Goal: Information Seeking & Learning: Learn about a topic

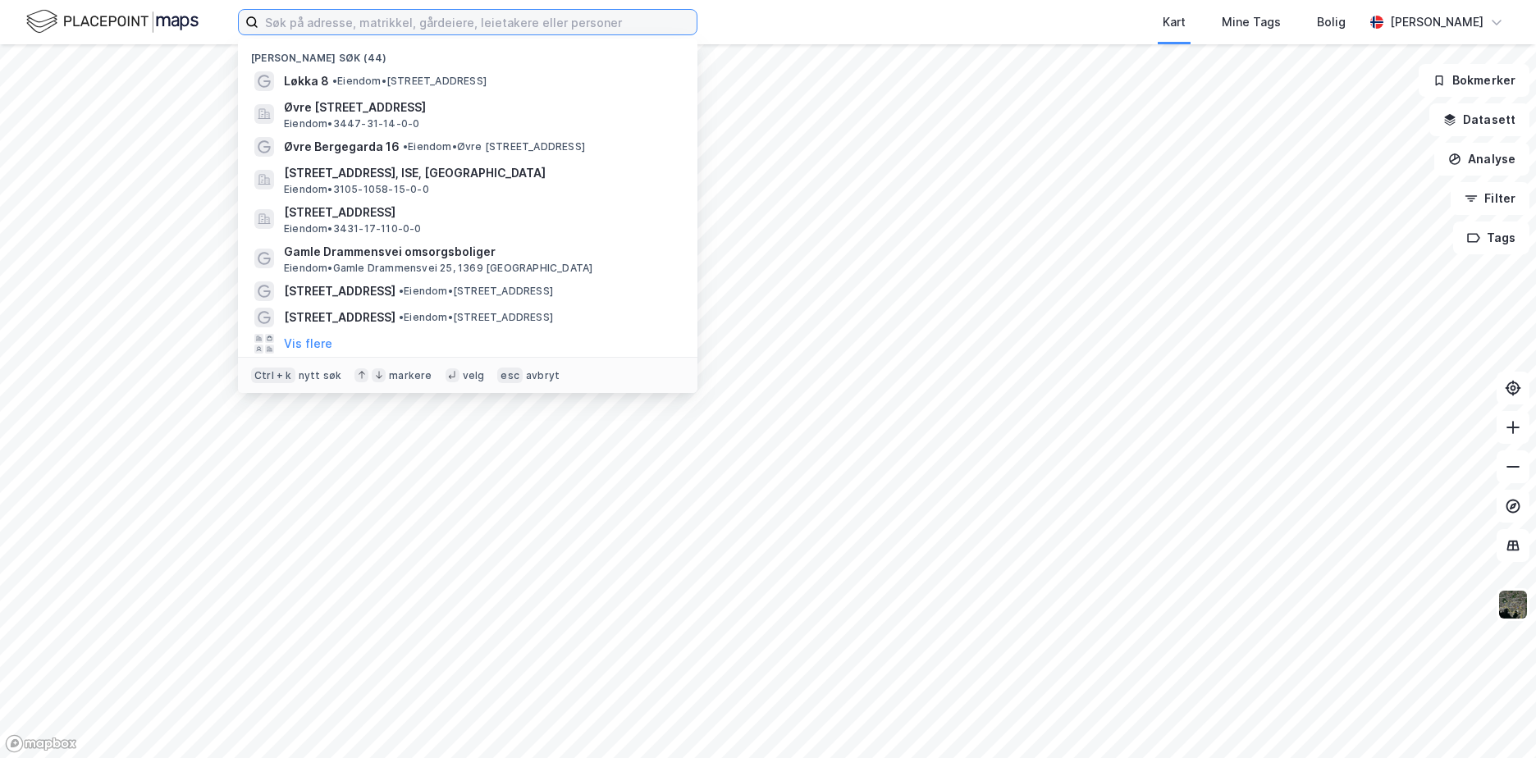
click at [419, 29] on input at bounding box center [478, 22] width 438 height 25
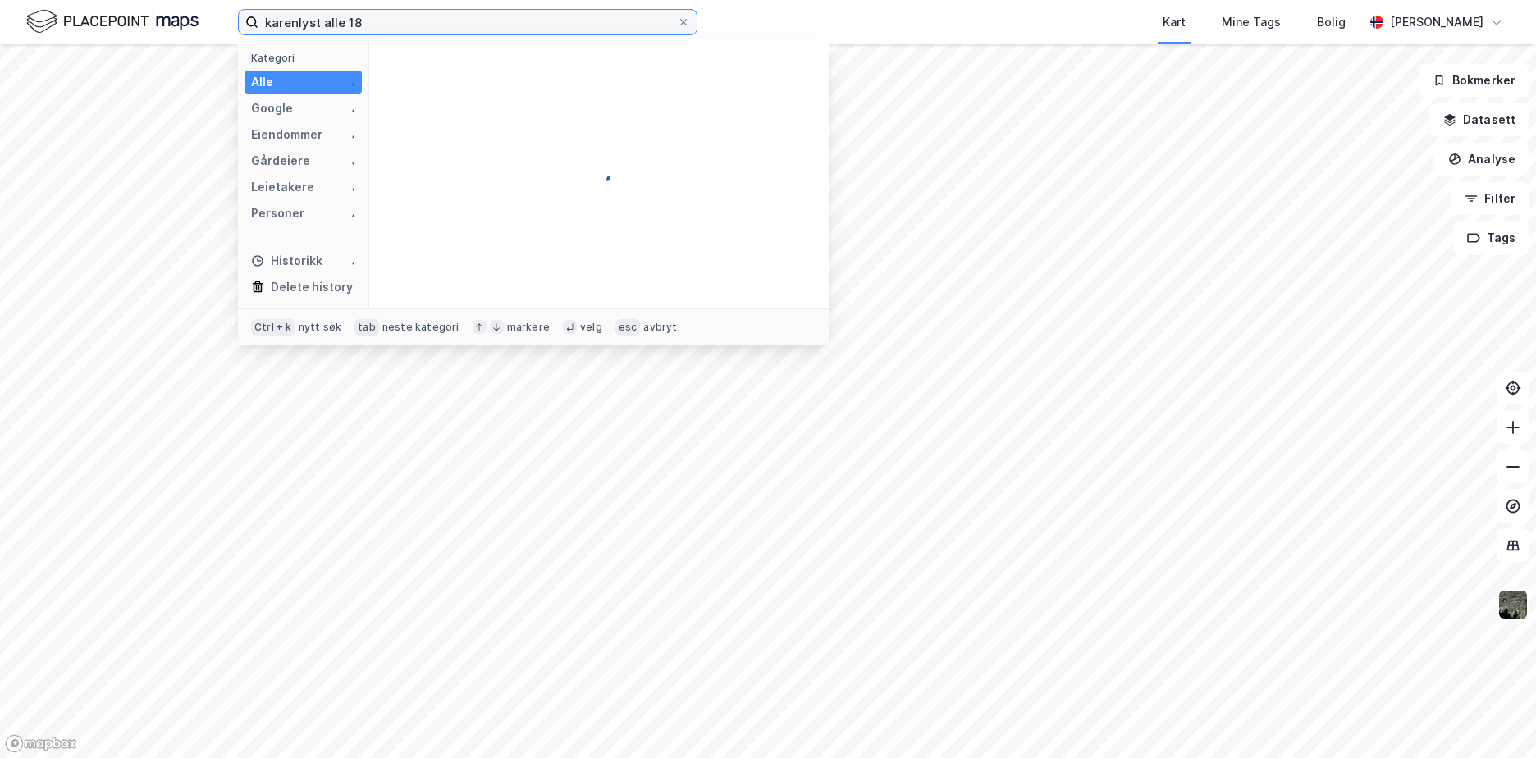
type input "karenlyst alle 18"
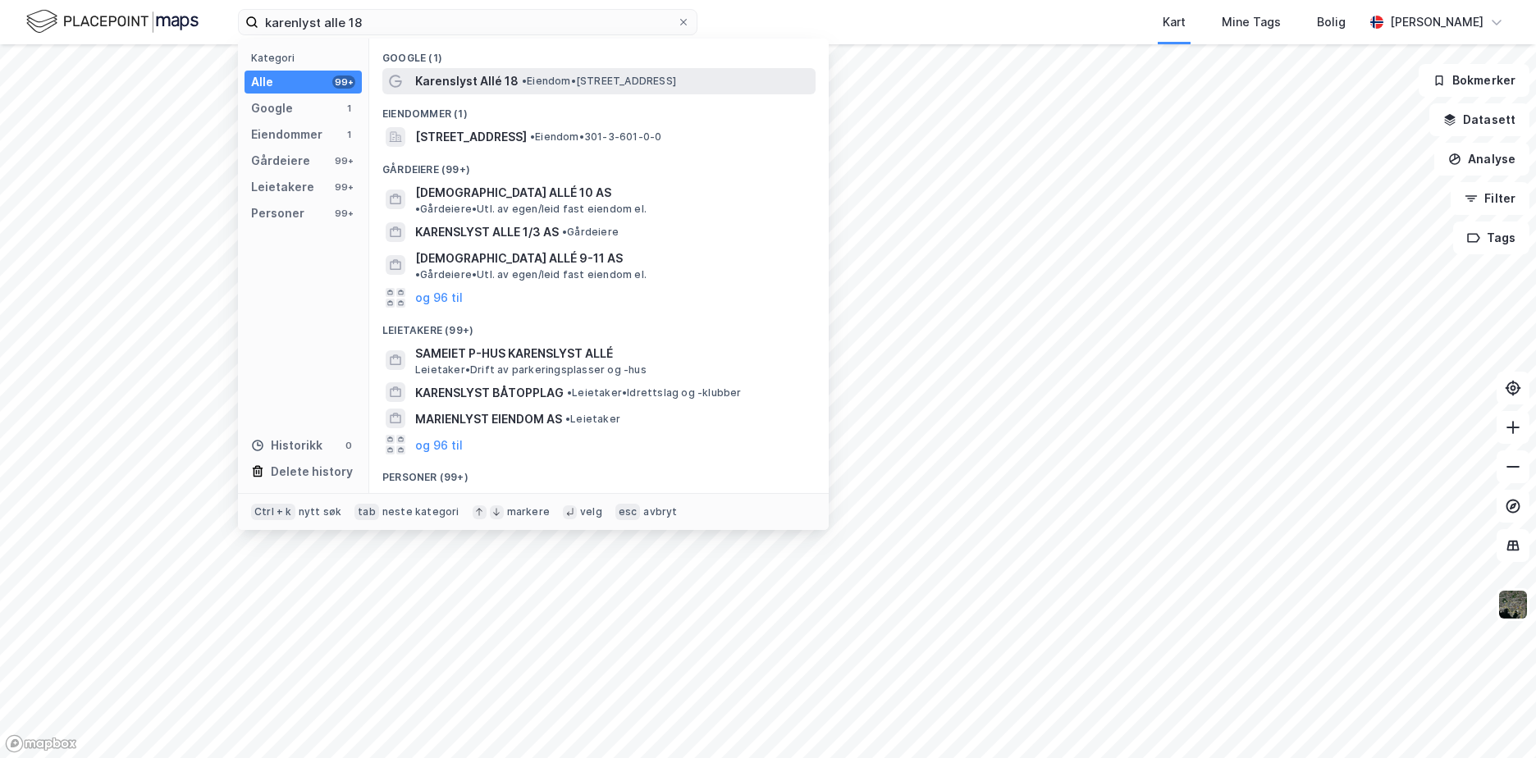
click at [480, 80] on span "Karenslyst Allé 18" at bounding box center [466, 81] width 103 height 20
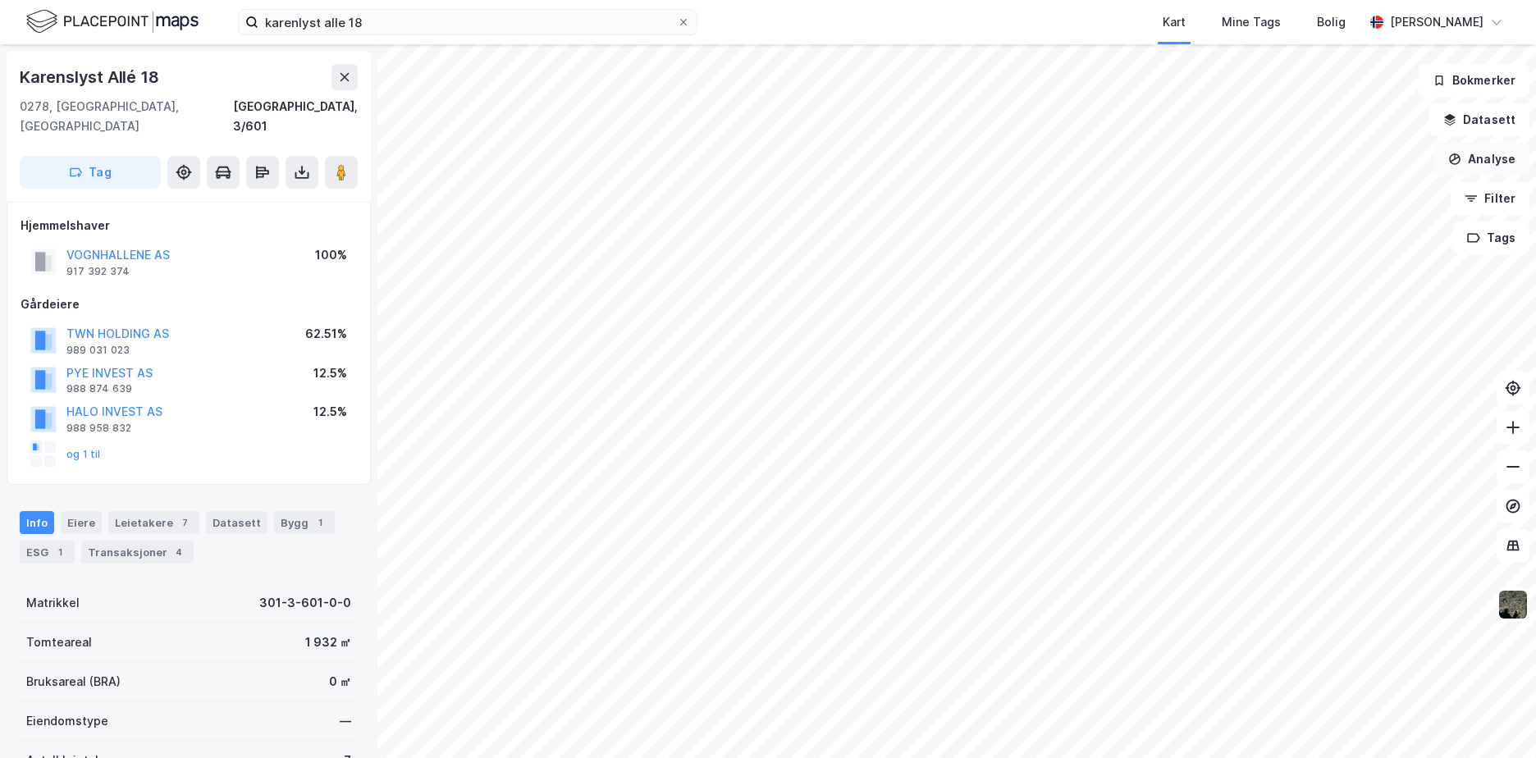
click at [1485, 159] on button "Analyse" at bounding box center [1482, 159] width 95 height 33
click at [1478, 128] on button "Datasett" at bounding box center [1480, 119] width 100 height 33
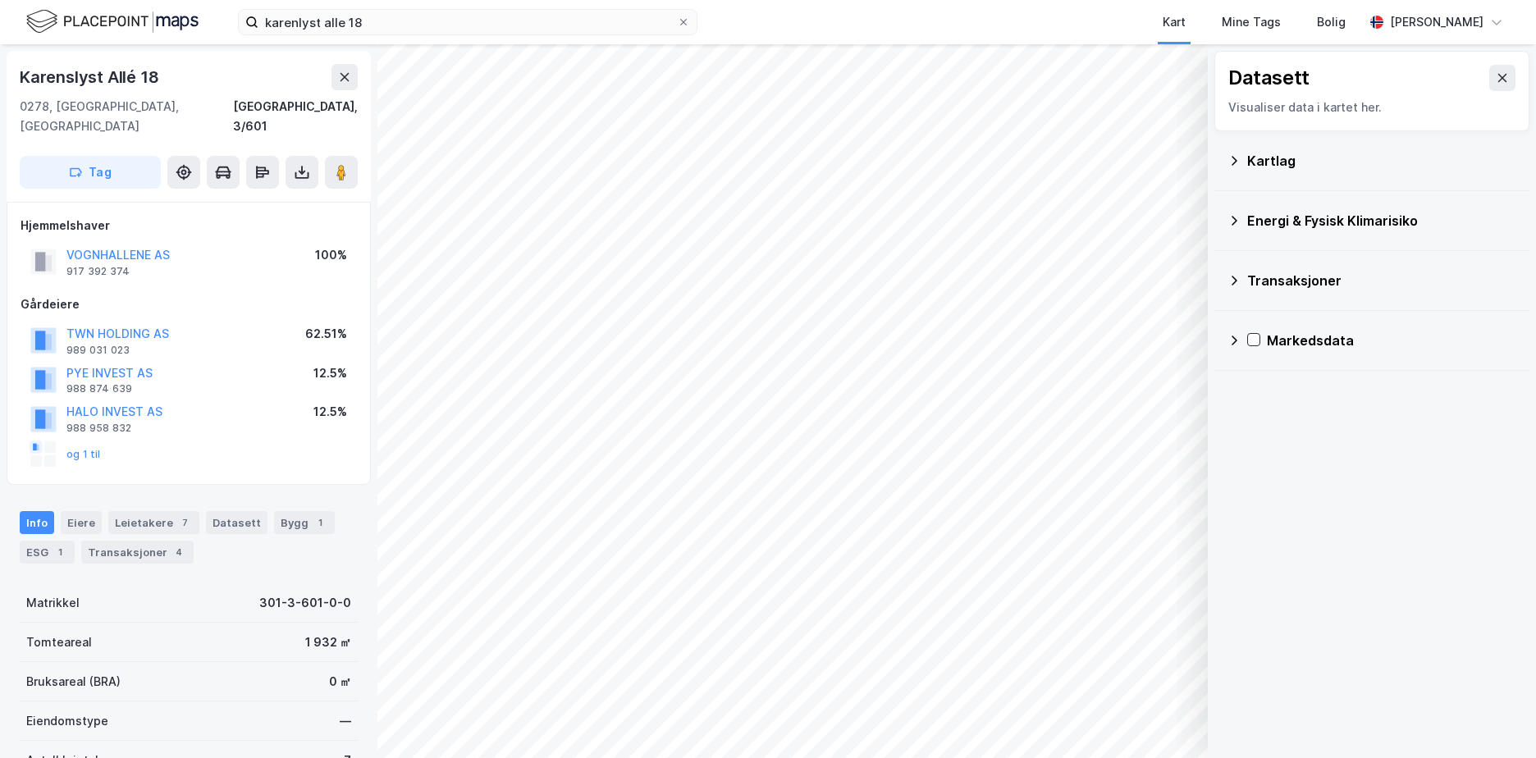
click at [1240, 160] on icon at bounding box center [1234, 160] width 13 height 13
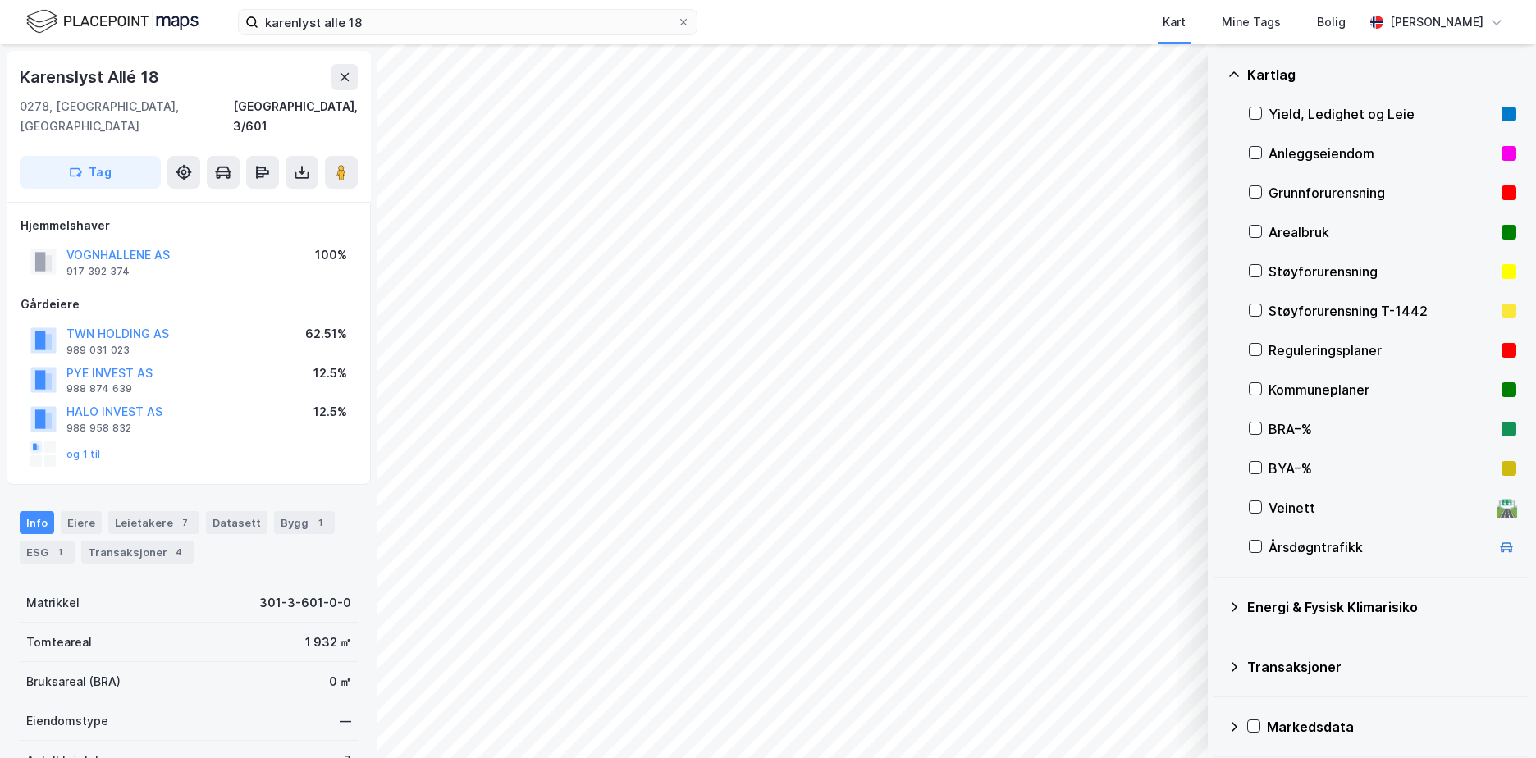
scroll to position [92, 0]
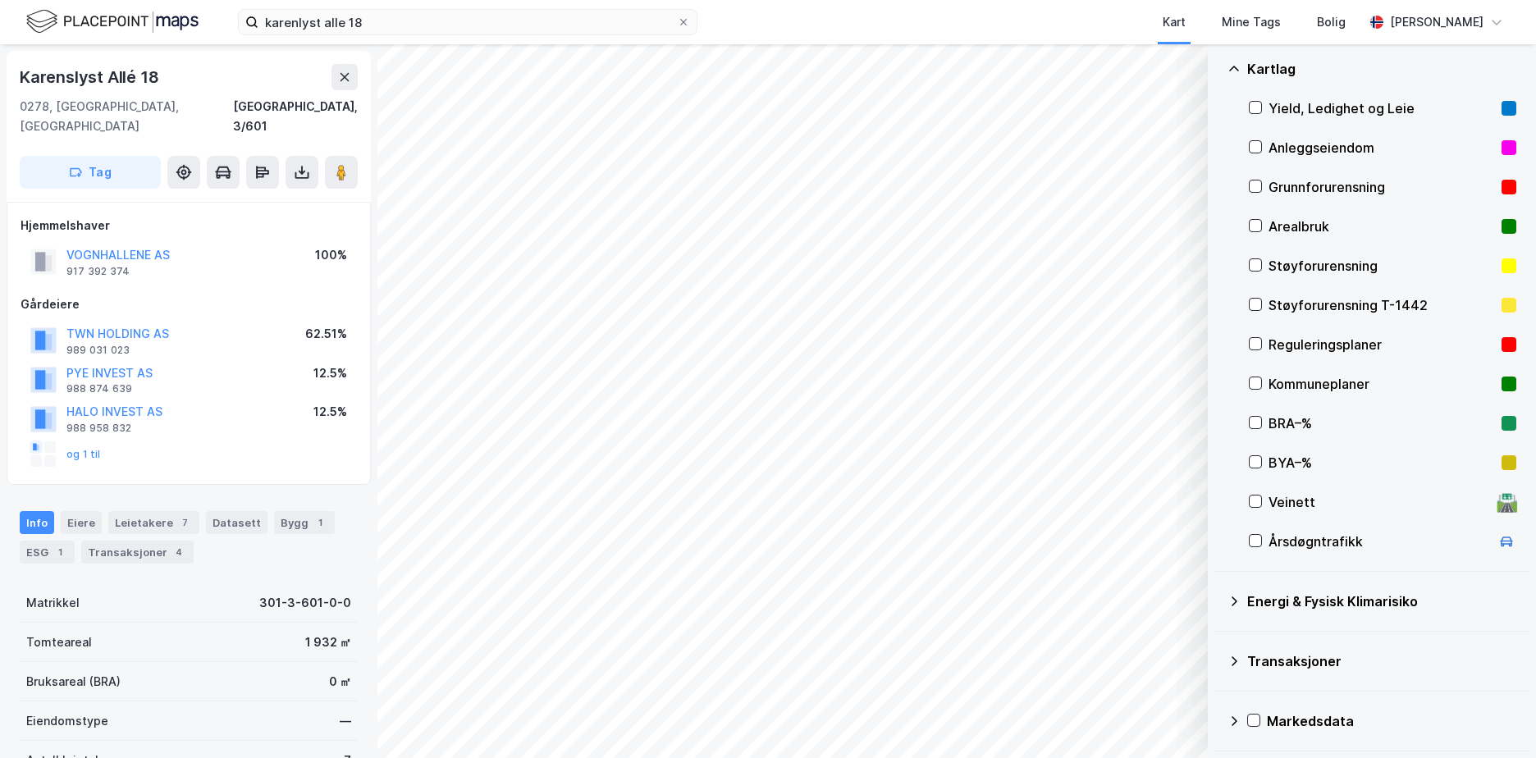
click at [1237, 595] on icon at bounding box center [1234, 601] width 13 height 13
click at [1331, 641] on div "Energimerking" at bounding box center [1402, 641] width 228 height 20
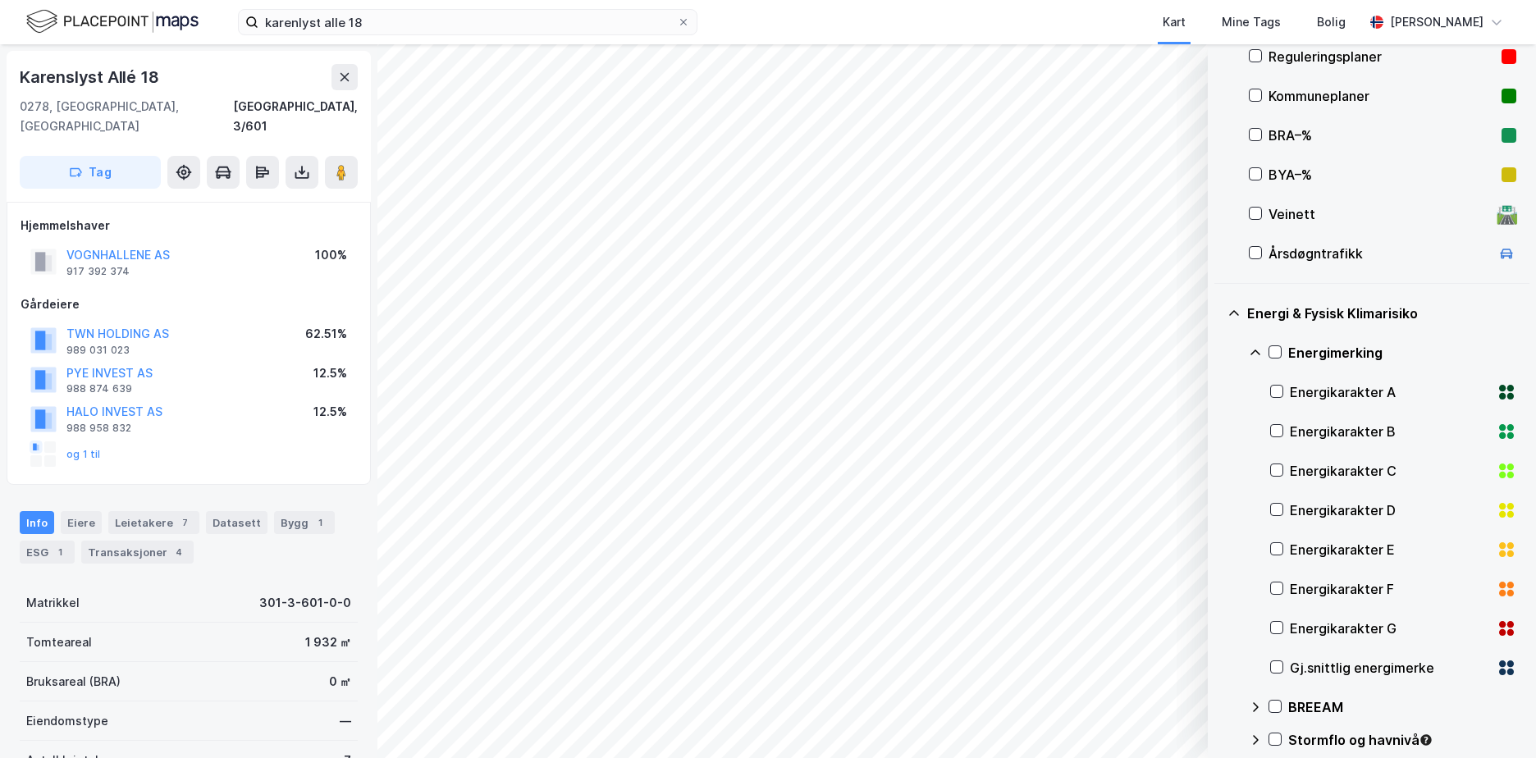
scroll to position [420, 0]
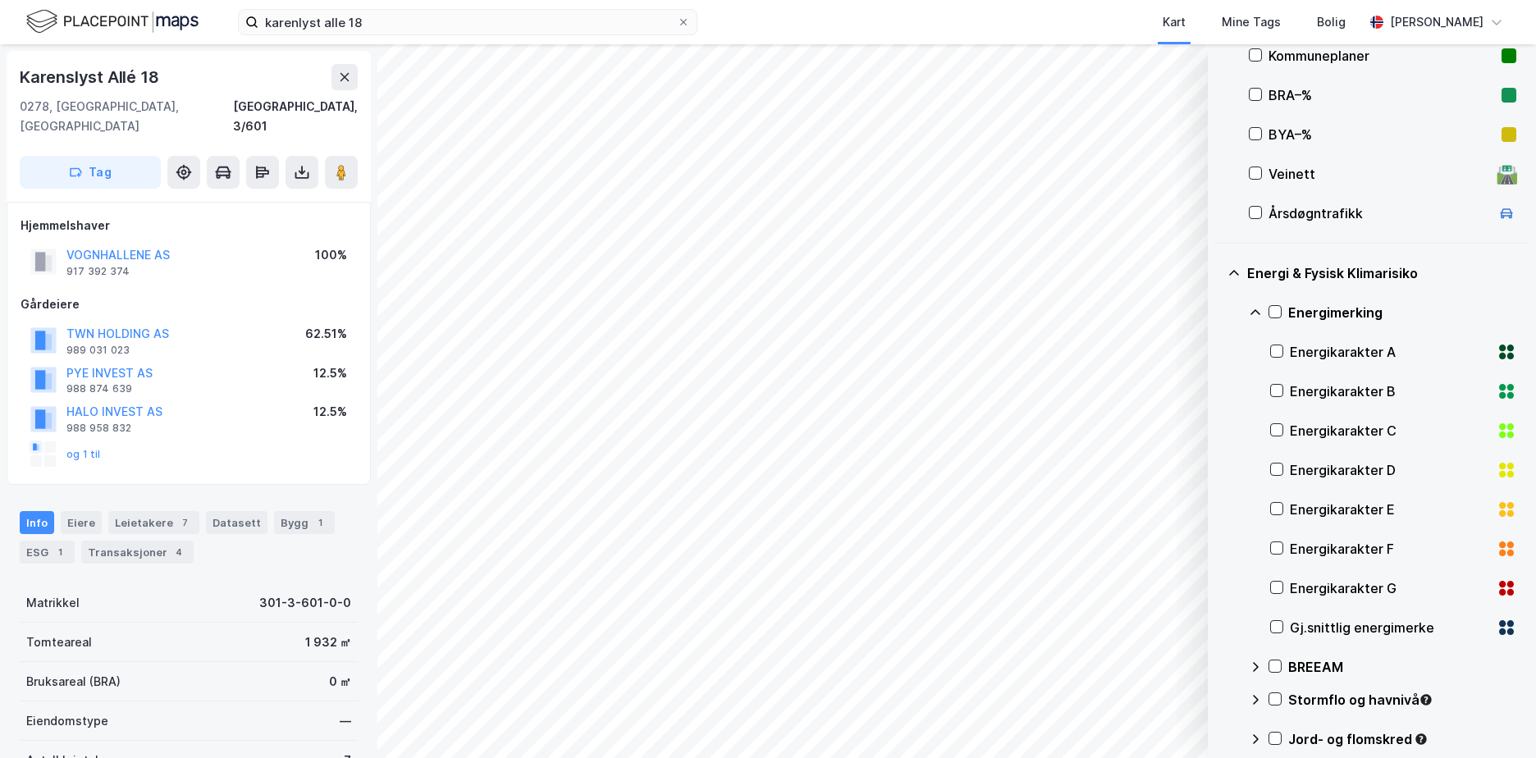
click at [1329, 630] on div "Gj.snittlig energimerke" at bounding box center [1390, 628] width 200 height 20
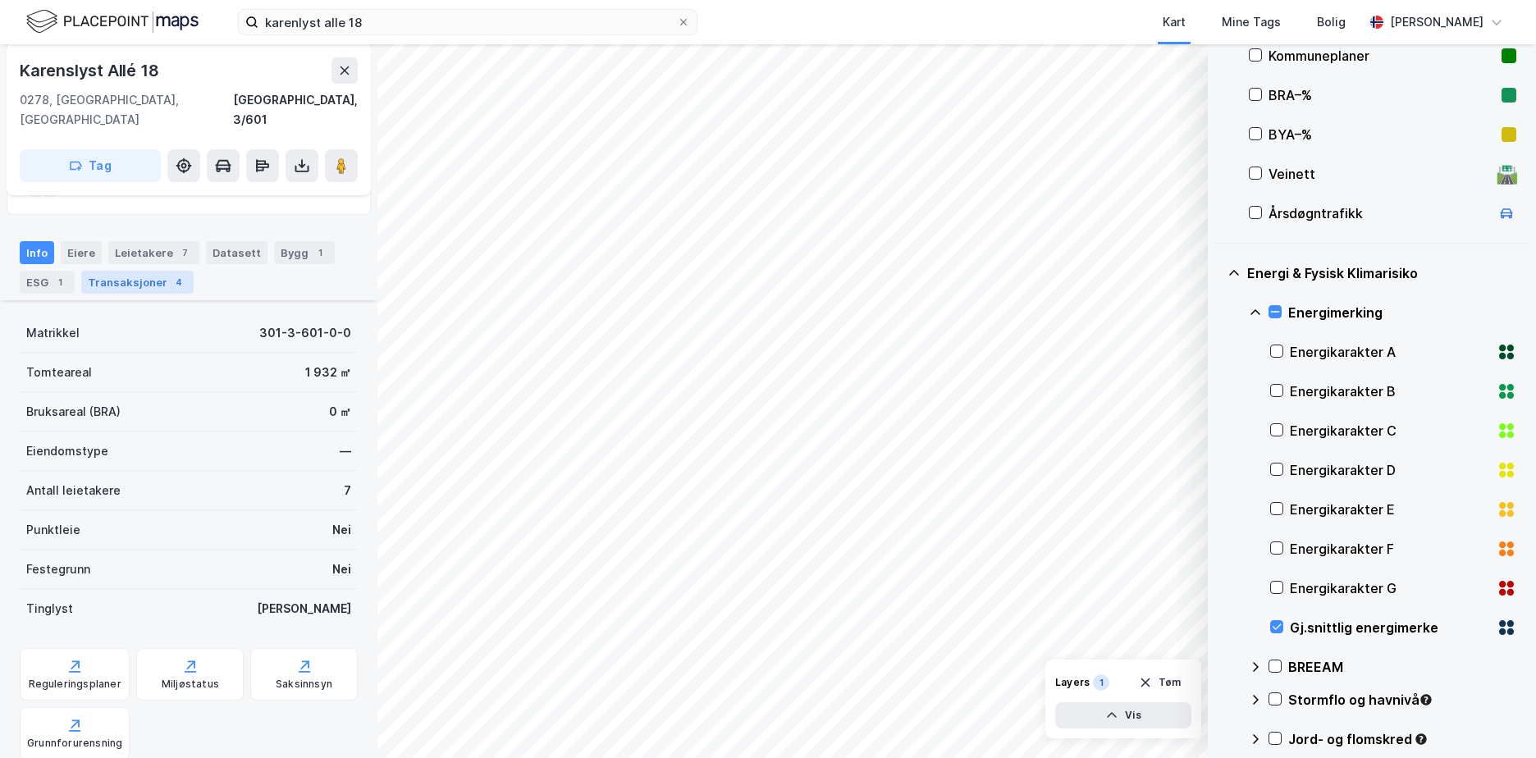
scroll to position [328, 0]
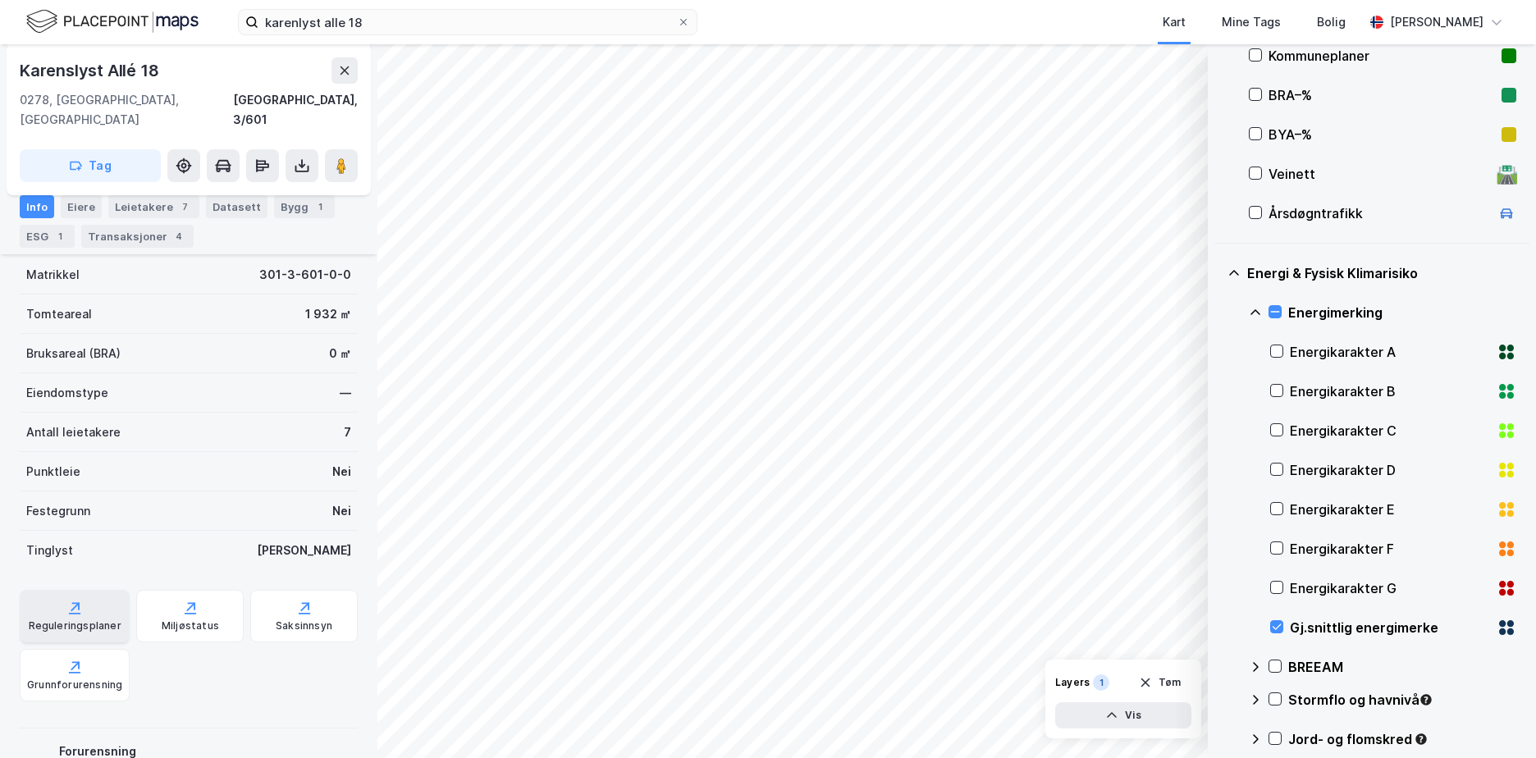
click at [81, 620] on div "Reguleringsplaner" at bounding box center [75, 626] width 93 height 13
click at [91, 620] on div "Reguleringsplaner" at bounding box center [75, 626] width 93 height 13
click at [64, 620] on div "Reguleringsplaner" at bounding box center [75, 626] width 93 height 13
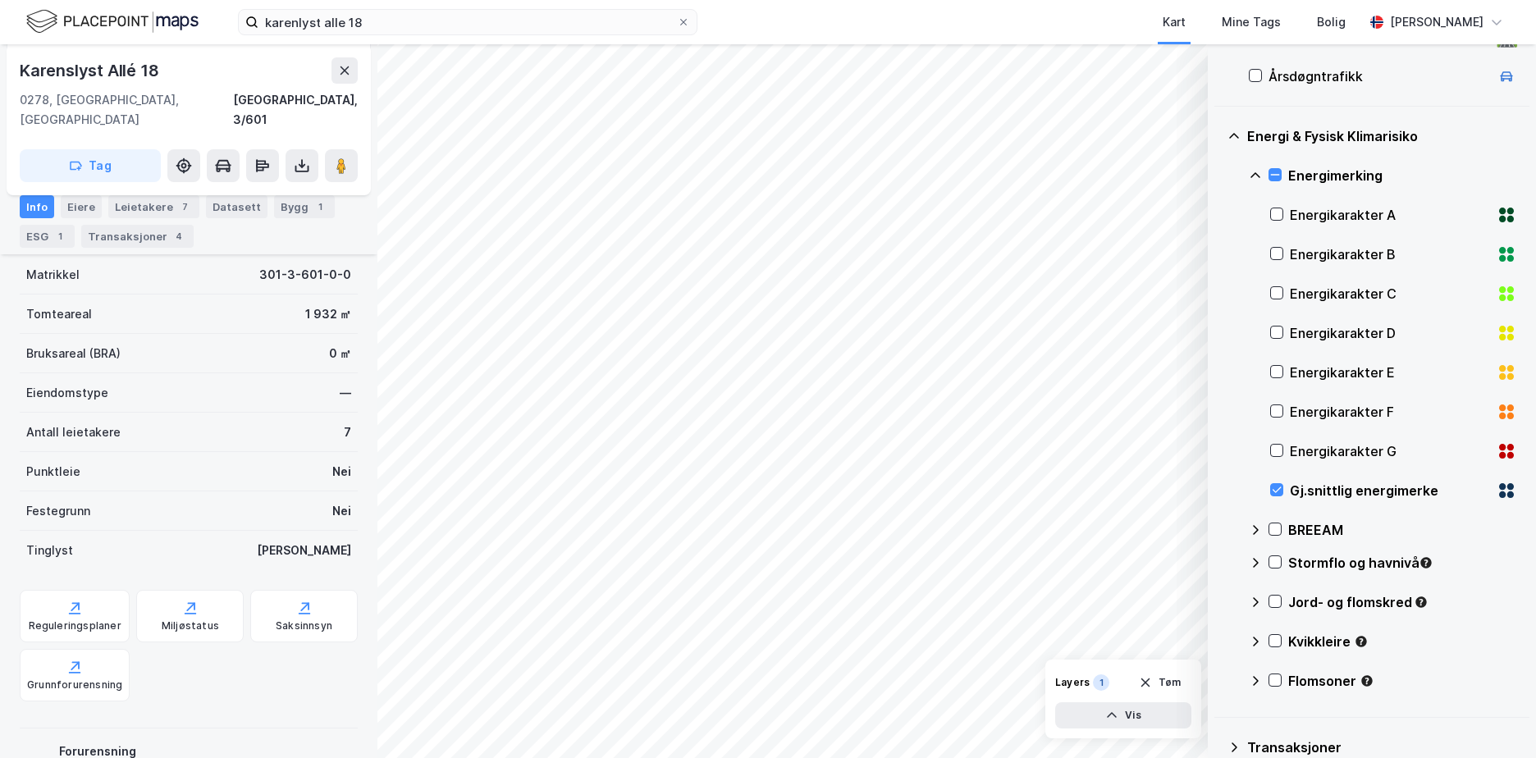
scroll to position [479, 0]
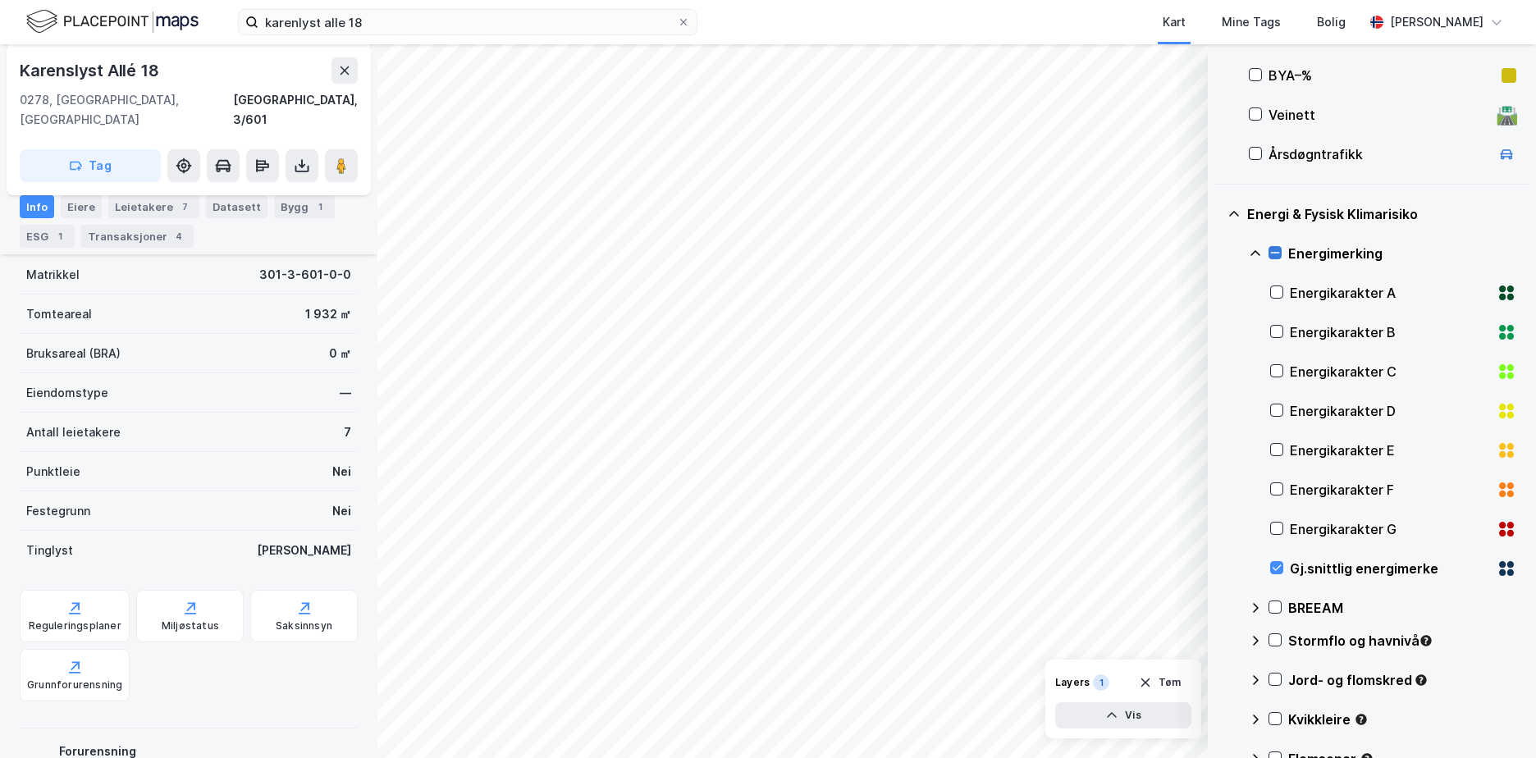
click at [1274, 248] on icon at bounding box center [1275, 252] width 11 height 11
click at [1277, 248] on icon at bounding box center [1275, 252] width 11 height 11
click at [1236, 213] on icon at bounding box center [1234, 214] width 10 height 6
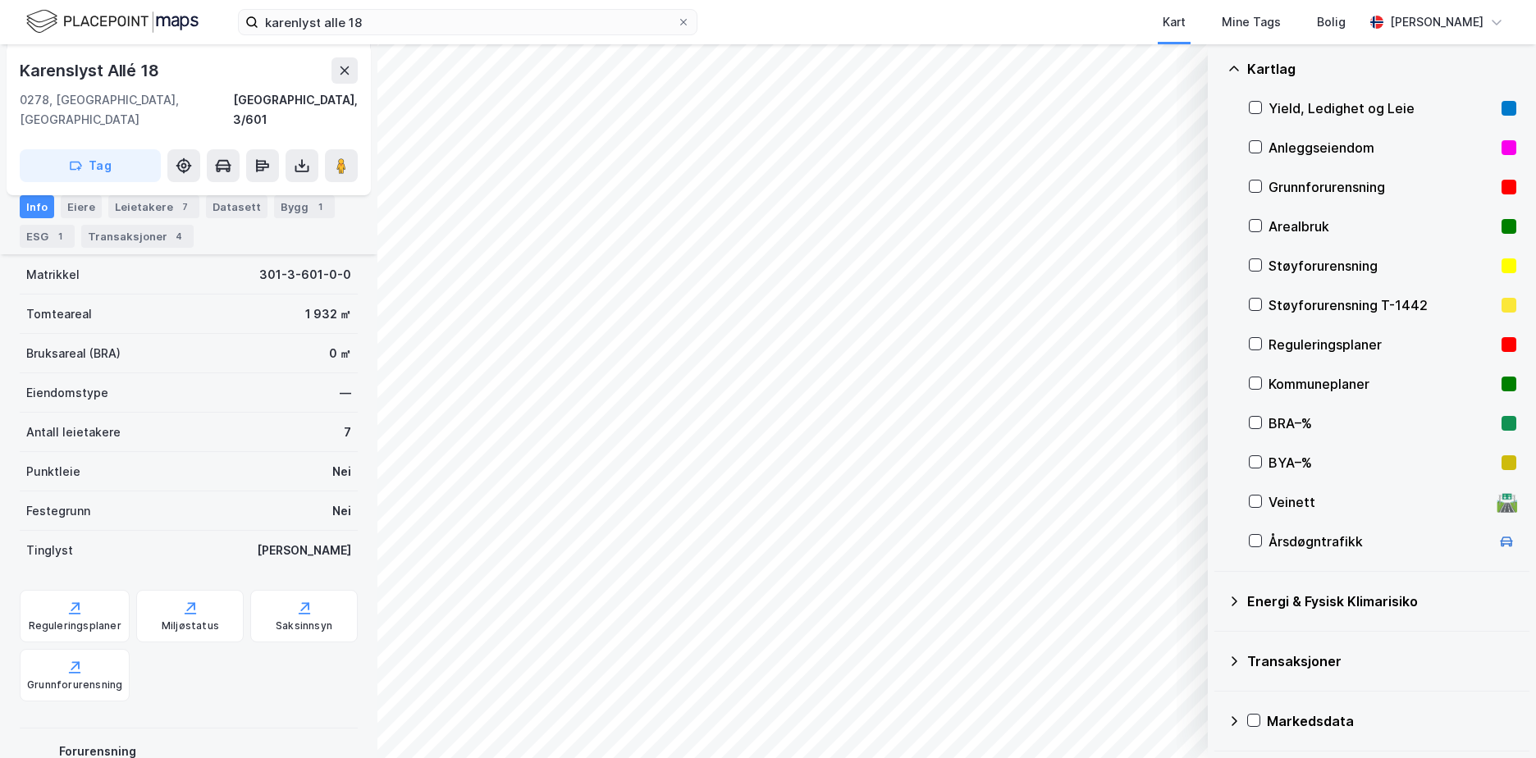
scroll to position [92, 0]
click at [1252, 186] on icon at bounding box center [1255, 186] width 11 height 11
click at [1236, 602] on icon at bounding box center [1235, 602] width 6 height 10
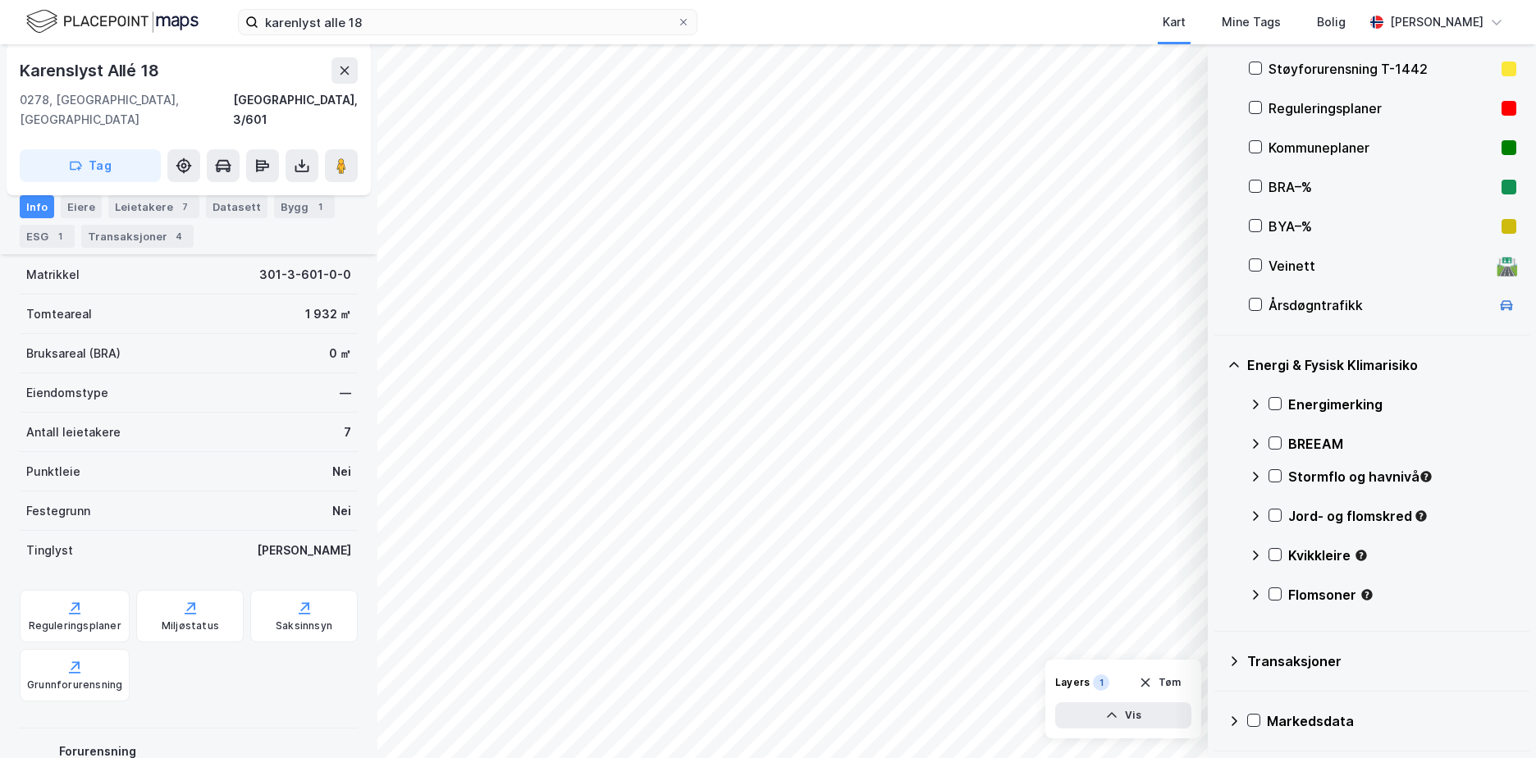
click at [1302, 400] on div "Energimerking" at bounding box center [1402, 405] width 228 height 20
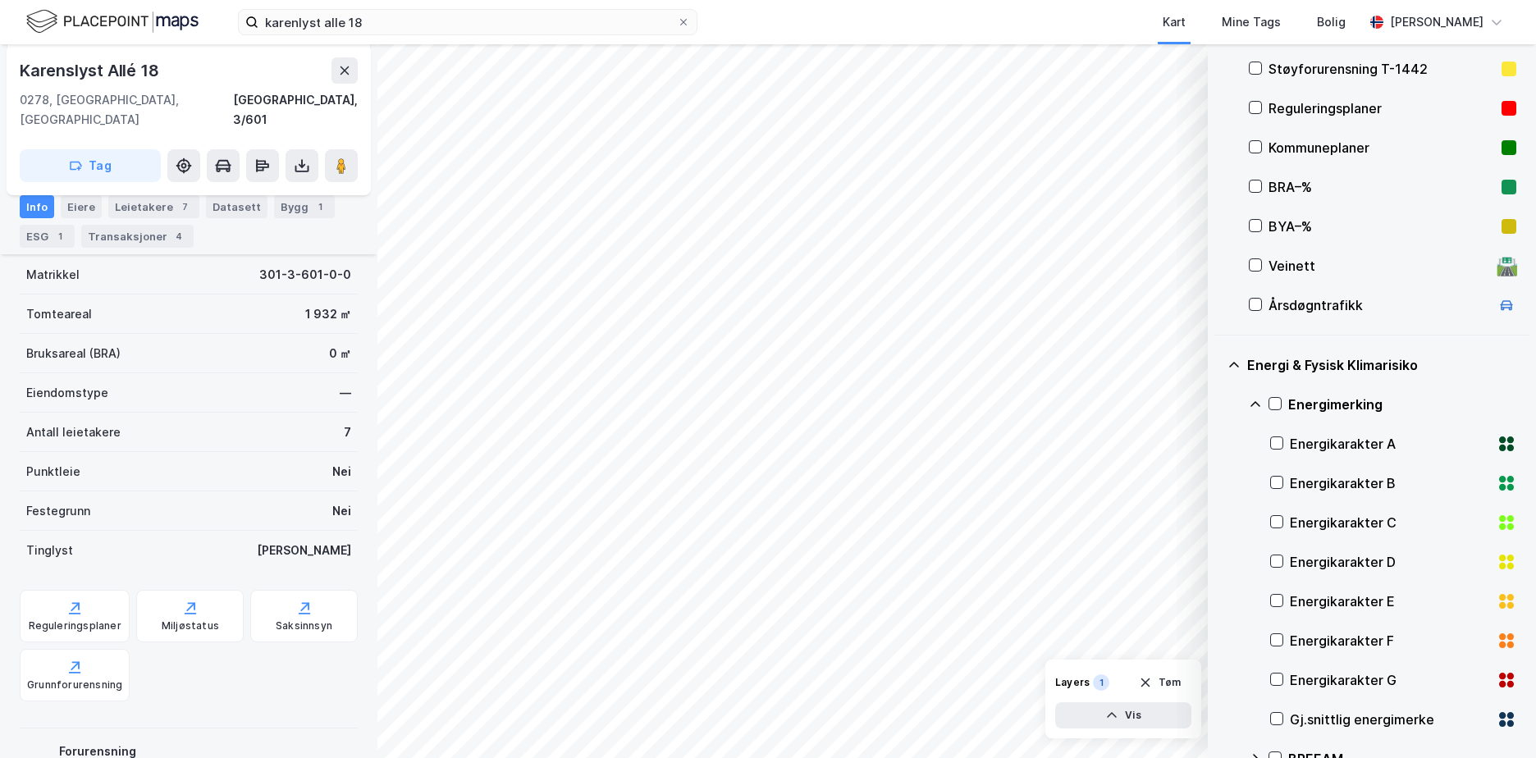
scroll to position [479, 0]
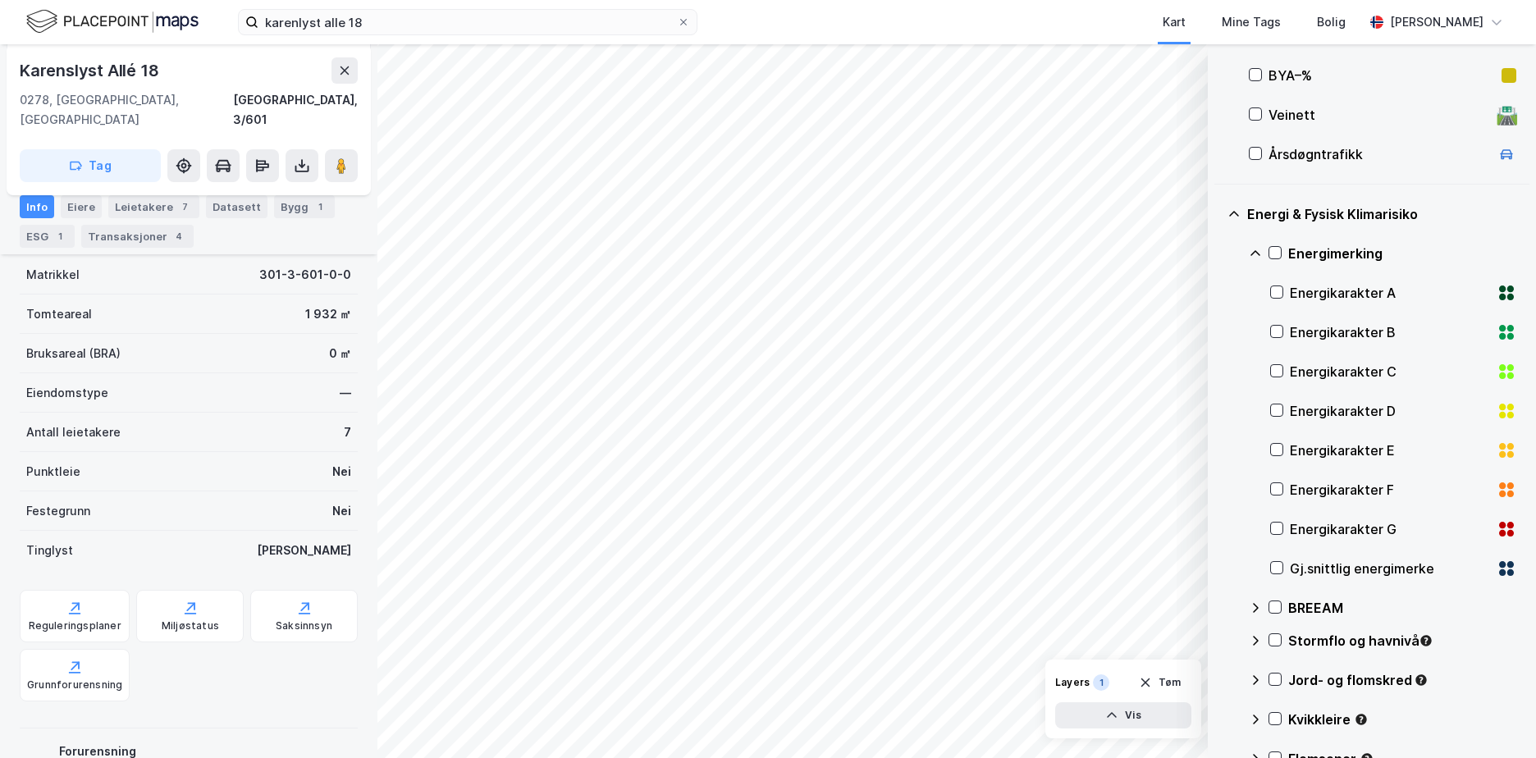
click at [1256, 256] on icon at bounding box center [1255, 253] width 13 height 13
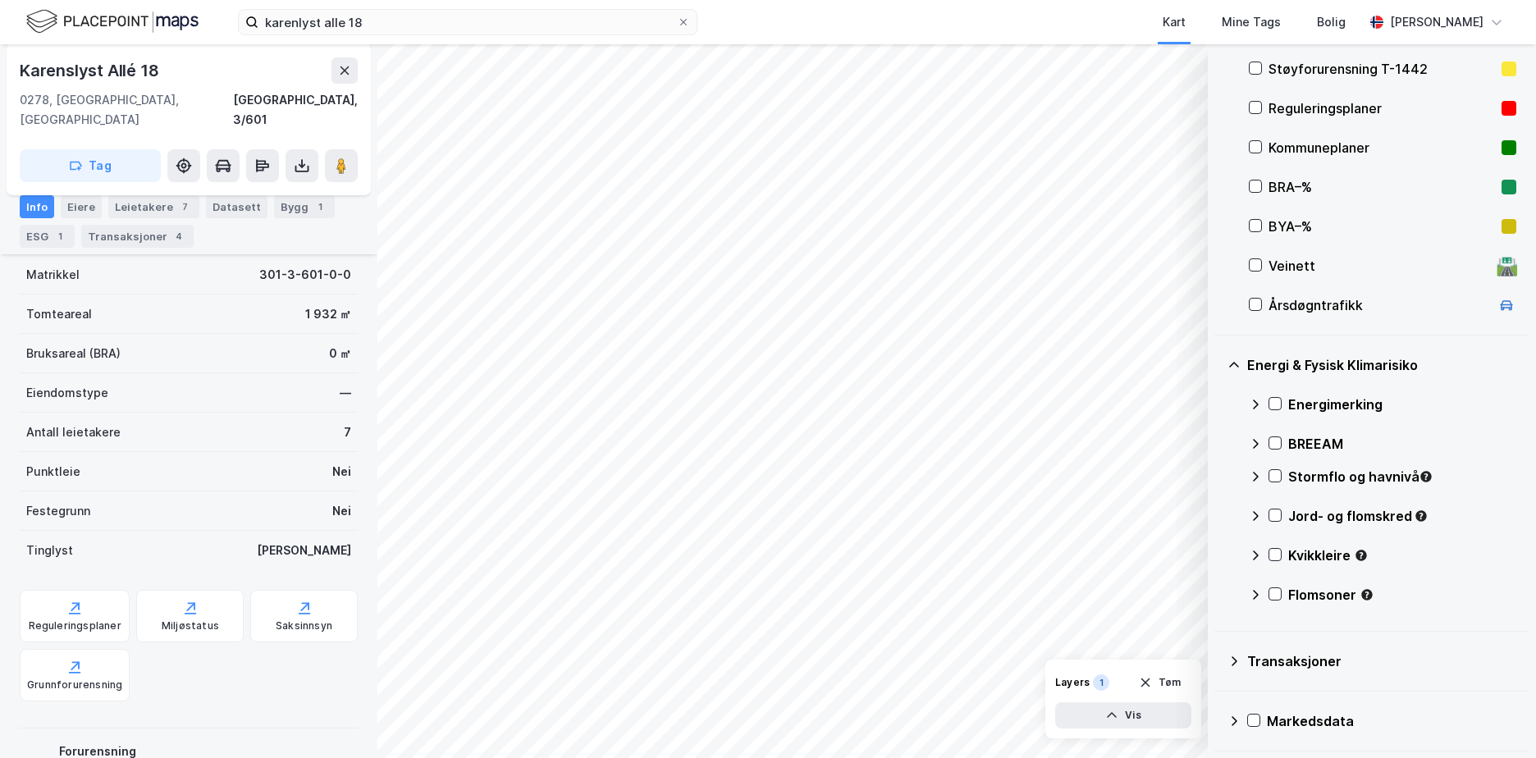
scroll to position [328, 0]
click at [1274, 442] on icon at bounding box center [1275, 442] width 11 height 11
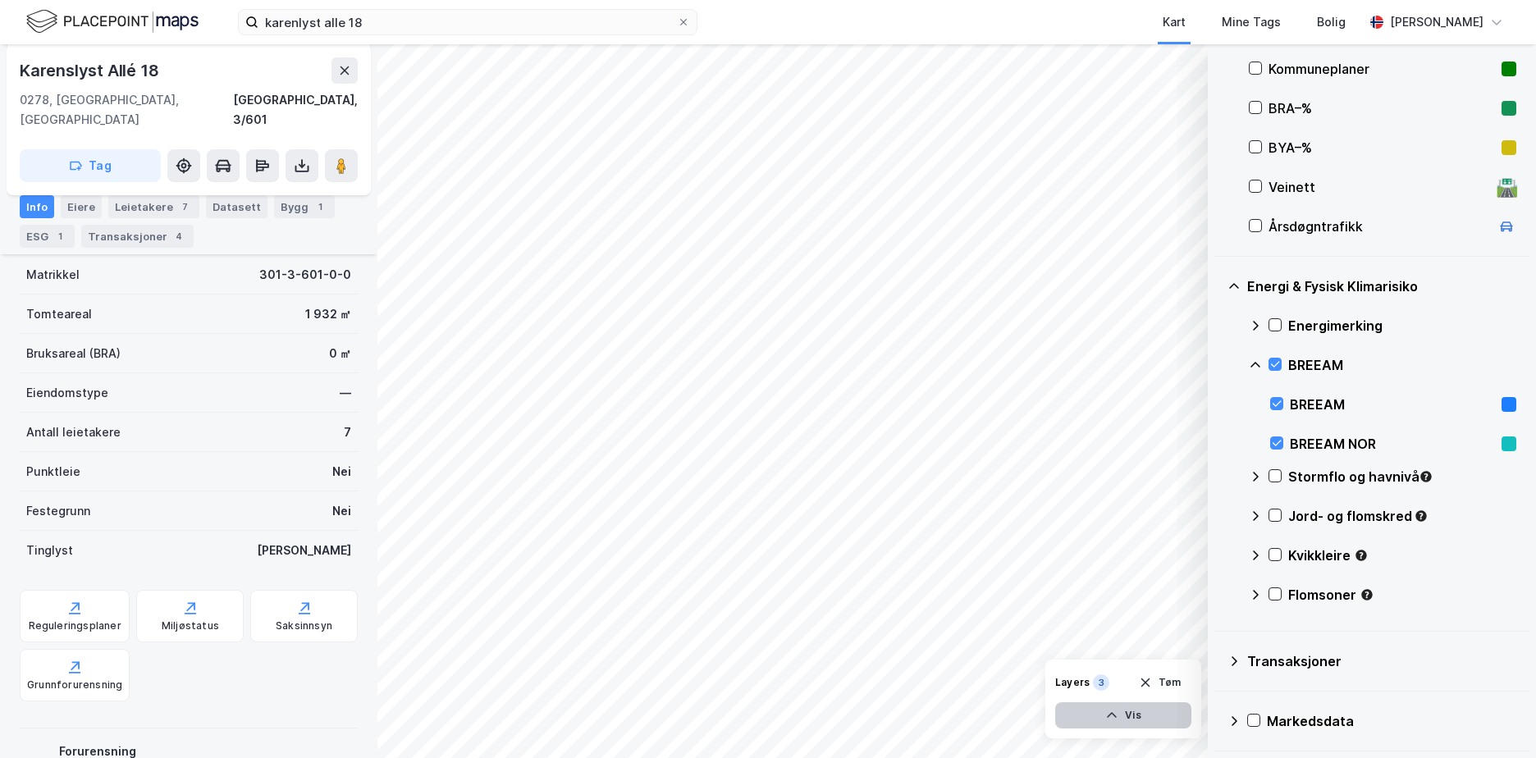
click at [1115, 721] on icon "button" at bounding box center [1111, 715] width 13 height 13
click at [1115, 721] on button "Lukk" at bounding box center [1078, 715] width 227 height 26
click at [1276, 361] on icon at bounding box center [1275, 364] width 11 height 11
click at [1273, 474] on icon at bounding box center [1275, 475] width 11 height 11
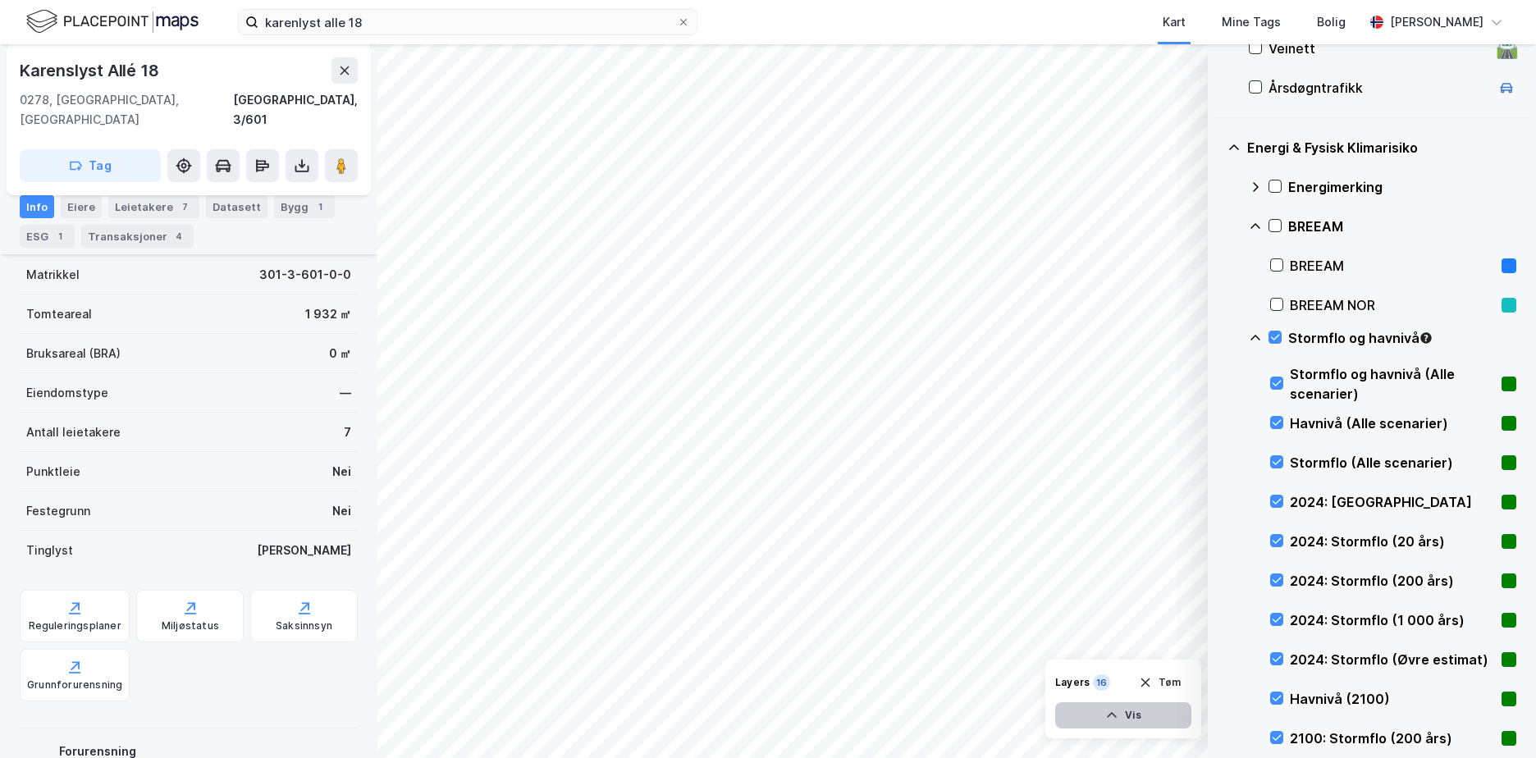
scroll to position [561, 0]
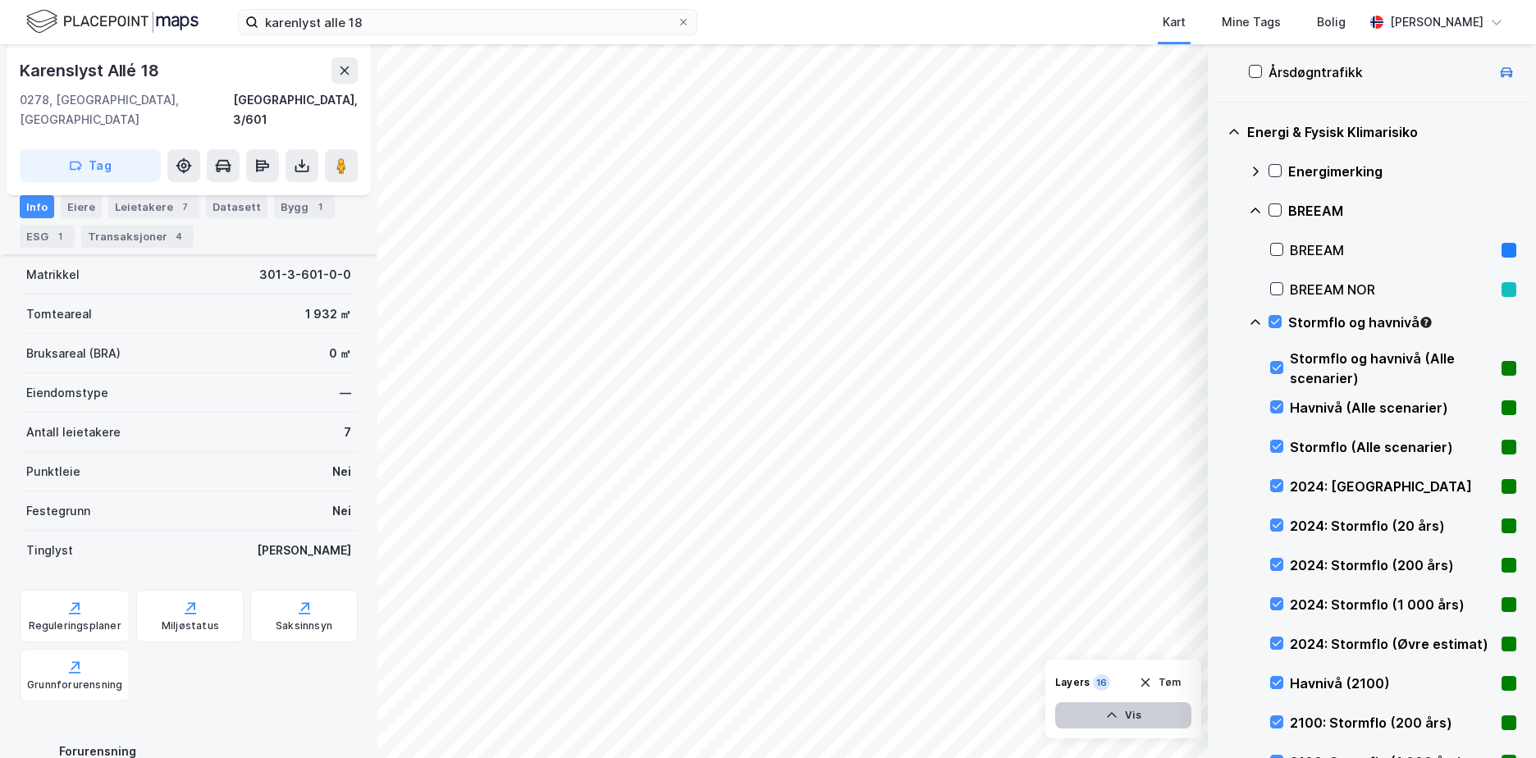
click at [1127, 723] on button "Vis" at bounding box center [1123, 715] width 136 height 26
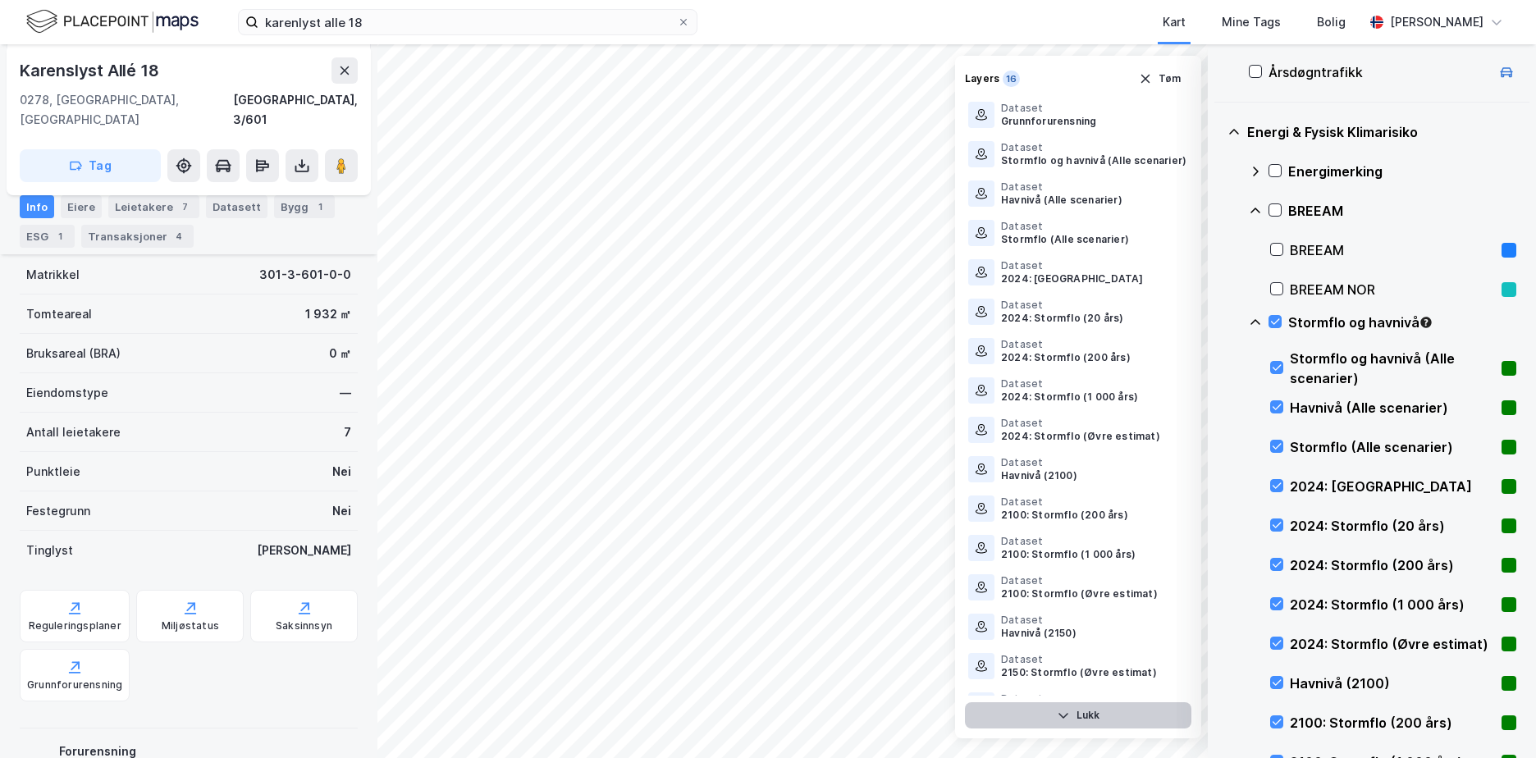
click at [1127, 723] on button "Lukk" at bounding box center [1078, 715] width 227 height 26
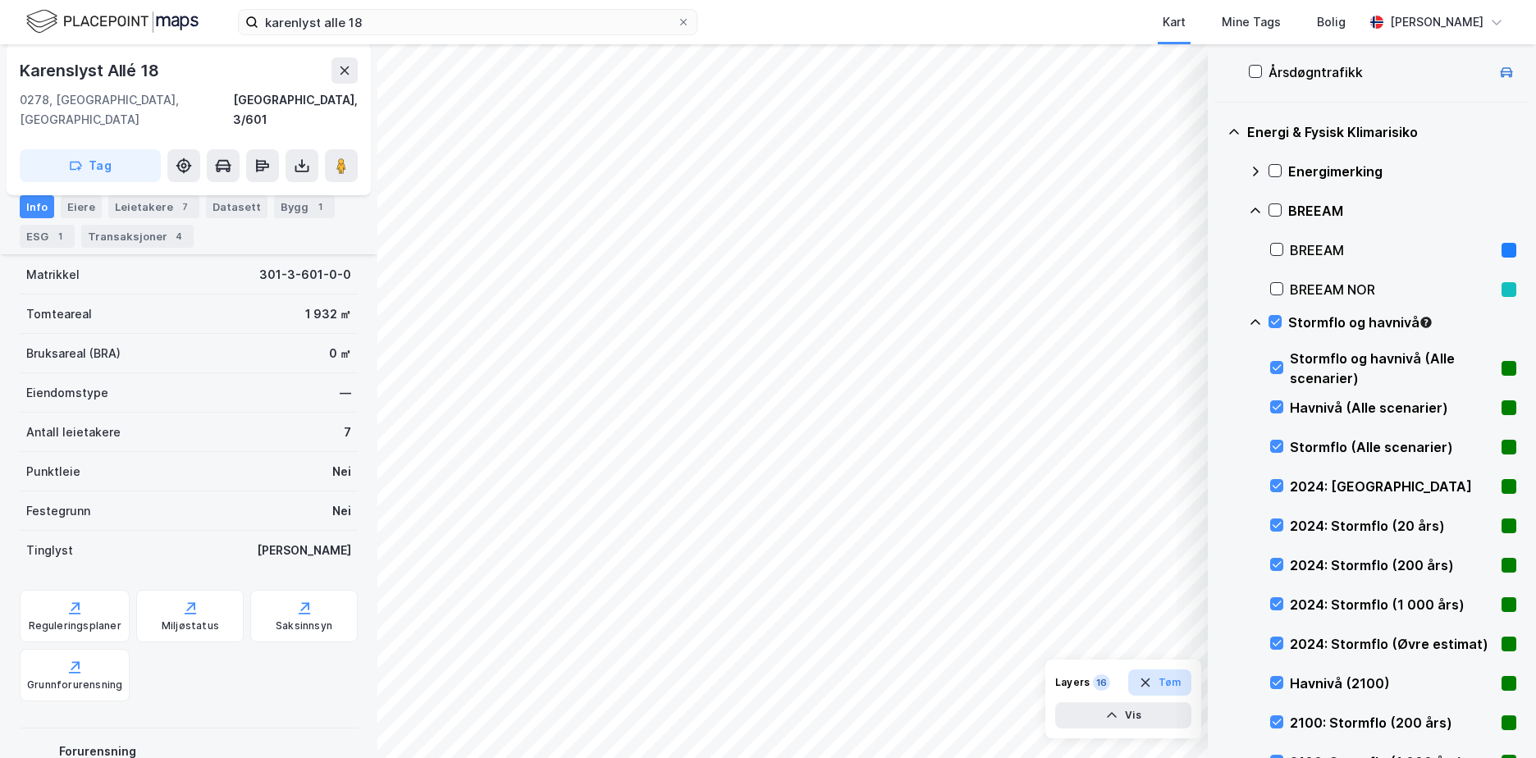
click at [1170, 677] on button "Tøm" at bounding box center [1159, 683] width 63 height 26
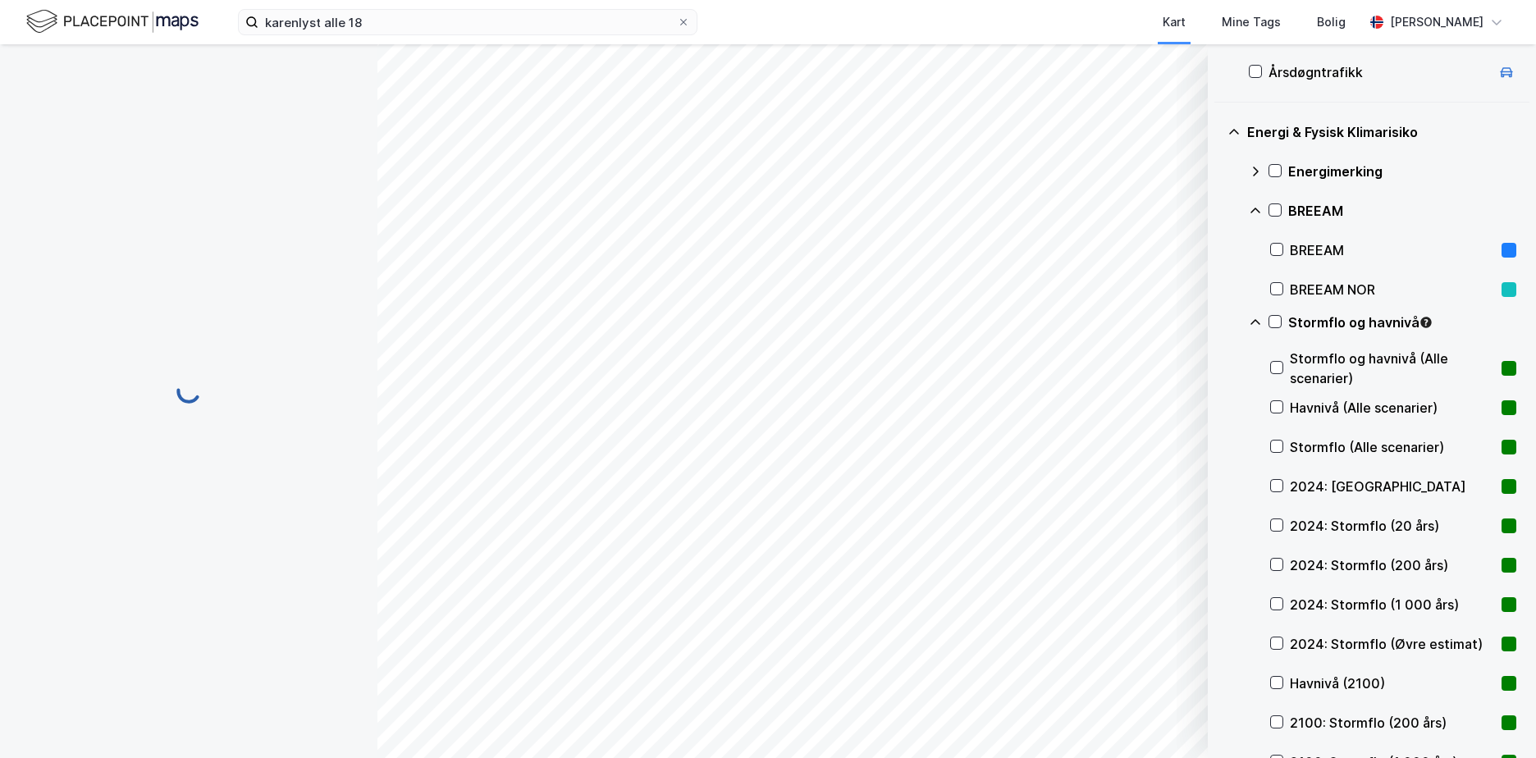
scroll to position [0, 0]
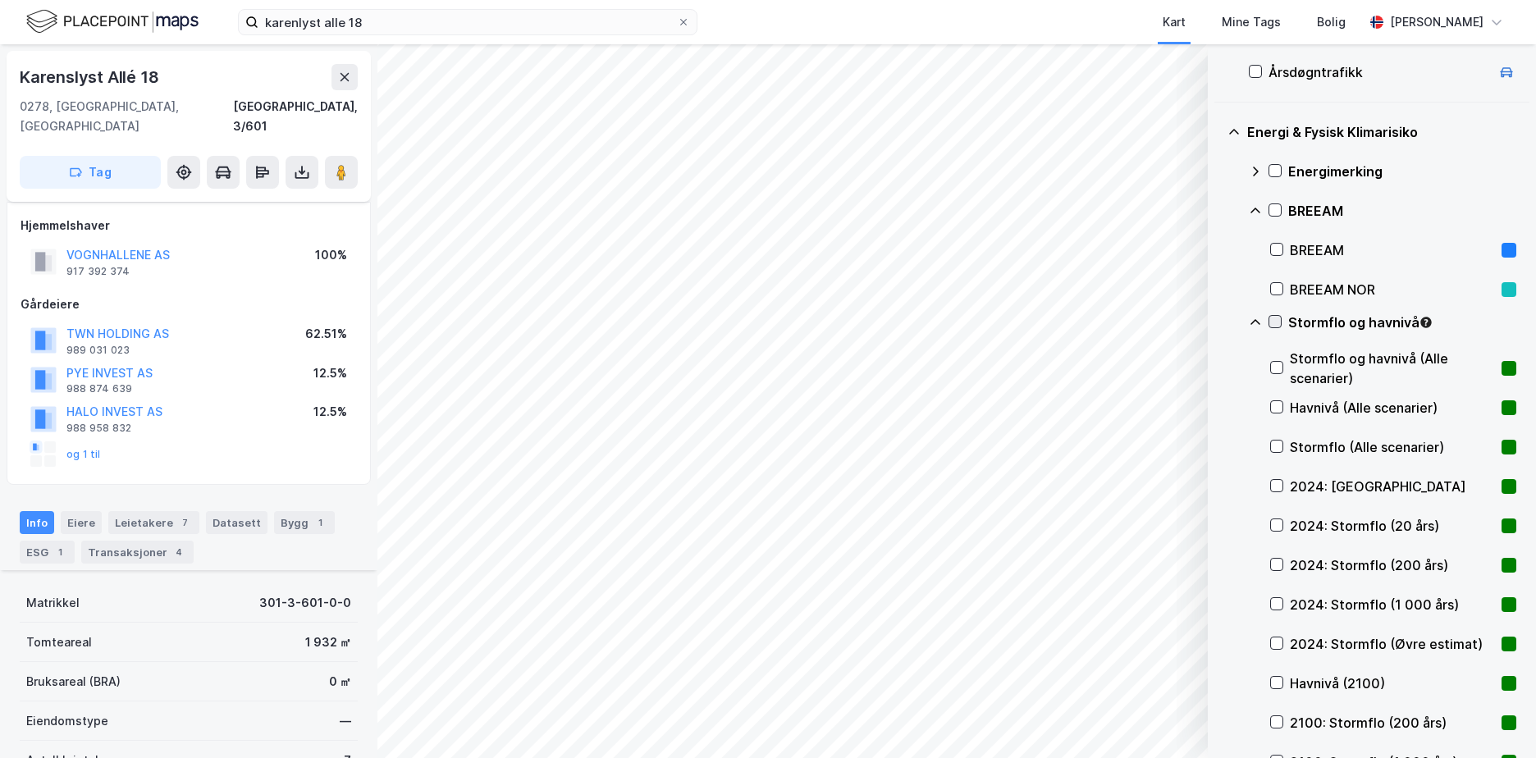
click at [1275, 325] on icon at bounding box center [1275, 322] width 9 height 6
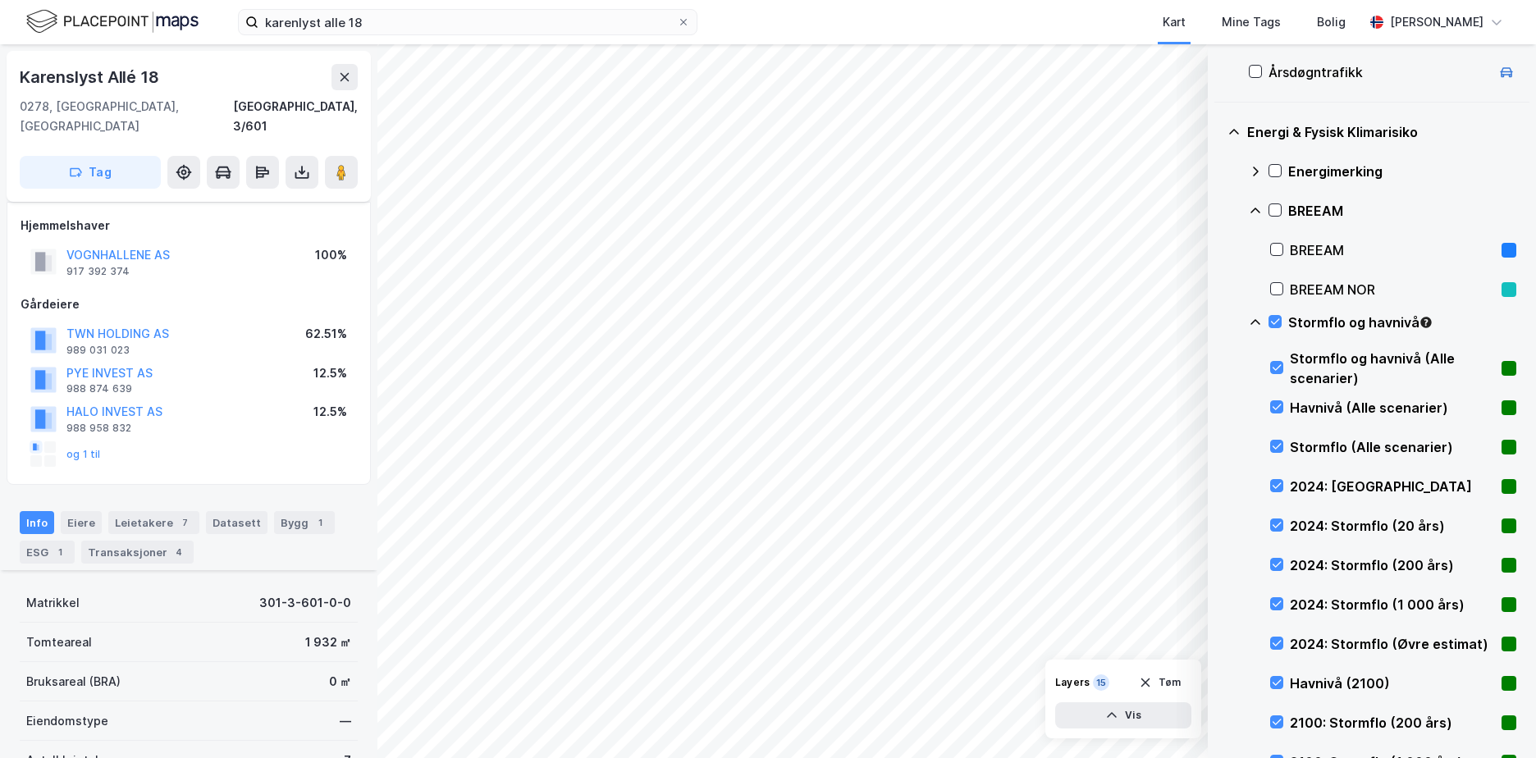
click at [1284, 363] on div "Stormflo og havnivå (Alle scenarier)" at bounding box center [1393, 368] width 246 height 39
click at [1277, 398] on div "Havnivå (Alle scenarier)" at bounding box center [1393, 407] width 246 height 39
click at [1277, 440] on div at bounding box center [1276, 446] width 13 height 13
click at [1276, 483] on icon at bounding box center [1276, 485] width 11 height 11
click at [1275, 515] on div "2024: Stormflo (20 års)" at bounding box center [1393, 525] width 246 height 39
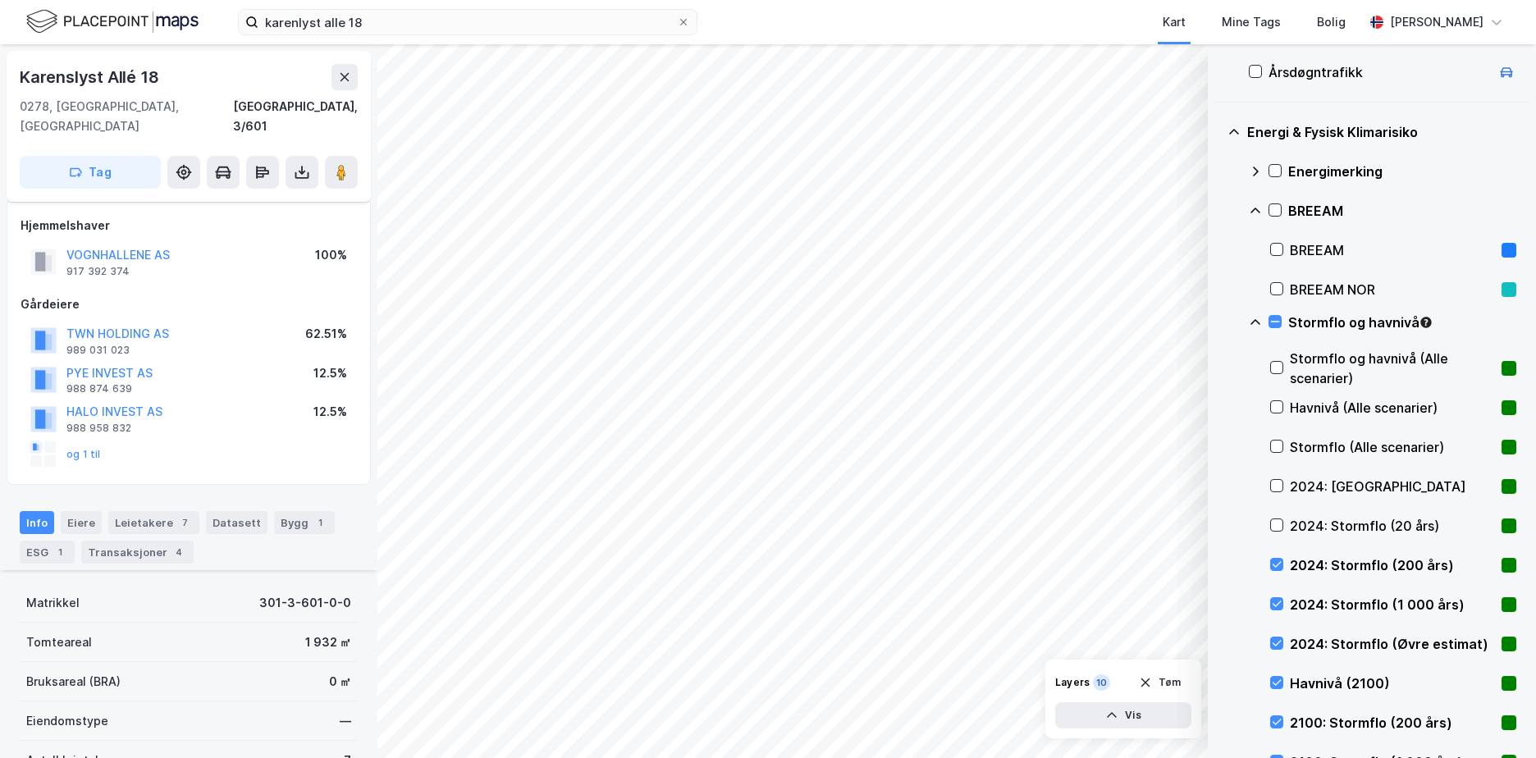
click at [1270, 555] on div "2024: Stormflo (200 års)" at bounding box center [1393, 565] width 246 height 39
click at [1277, 599] on icon at bounding box center [1276, 603] width 11 height 11
click at [1279, 634] on div "2024: Stormflo (Øvre estimat)" at bounding box center [1393, 644] width 246 height 39
click at [1279, 672] on div "Havnivå (2100)" at bounding box center [1393, 683] width 246 height 39
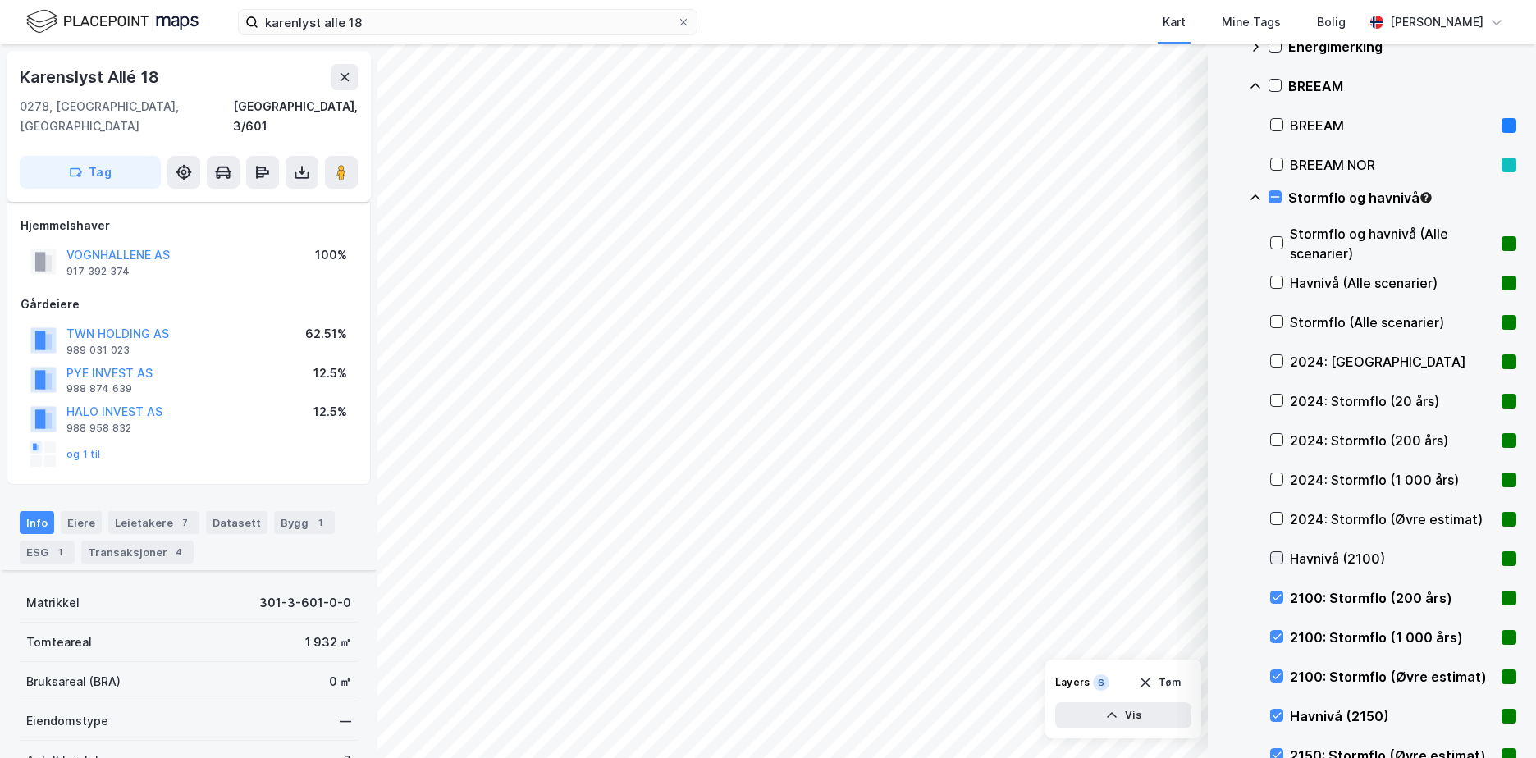
scroll to position [725, 0]
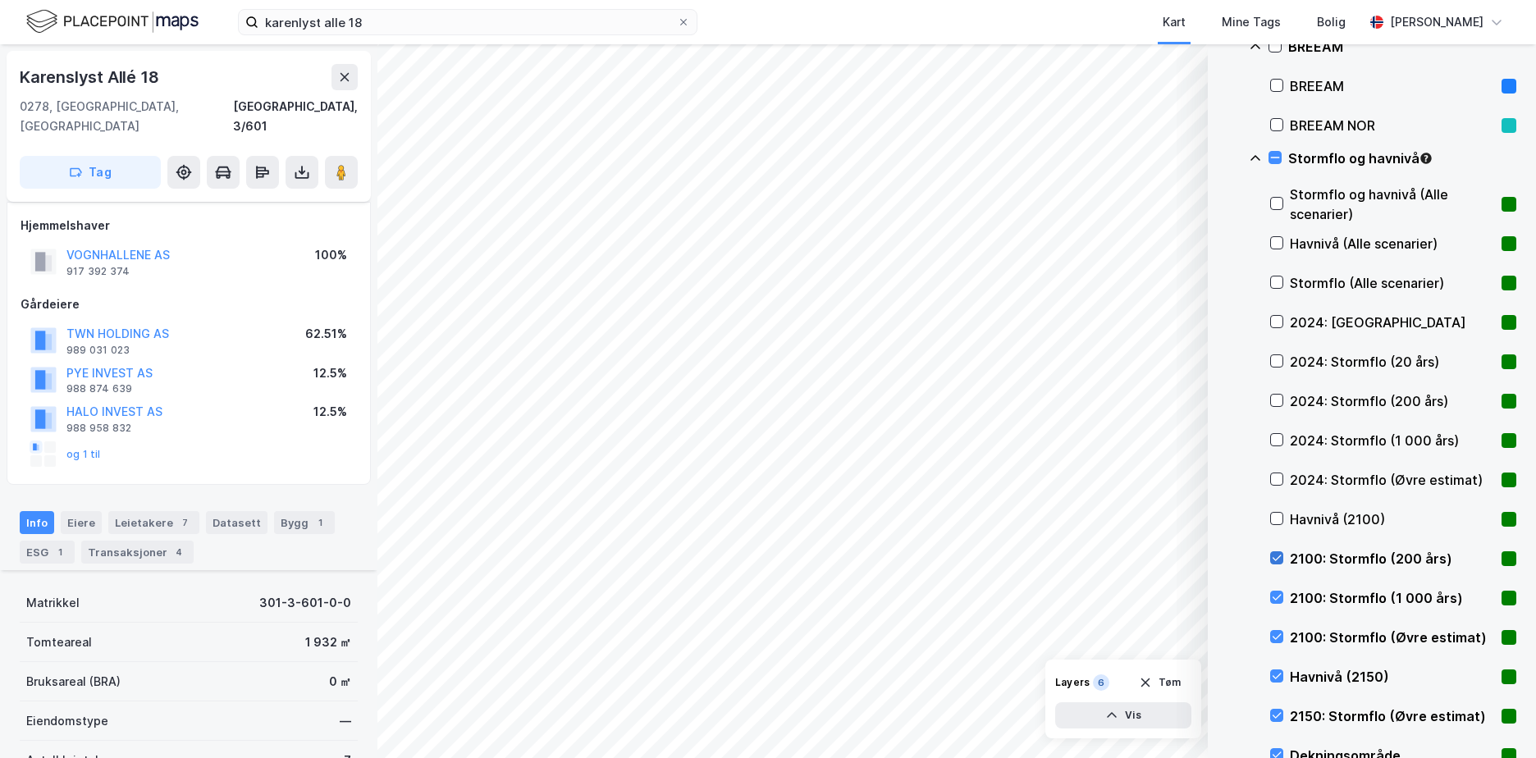
click at [1276, 552] on icon at bounding box center [1276, 557] width 11 height 11
click at [1279, 591] on div at bounding box center [1276, 597] width 13 height 13
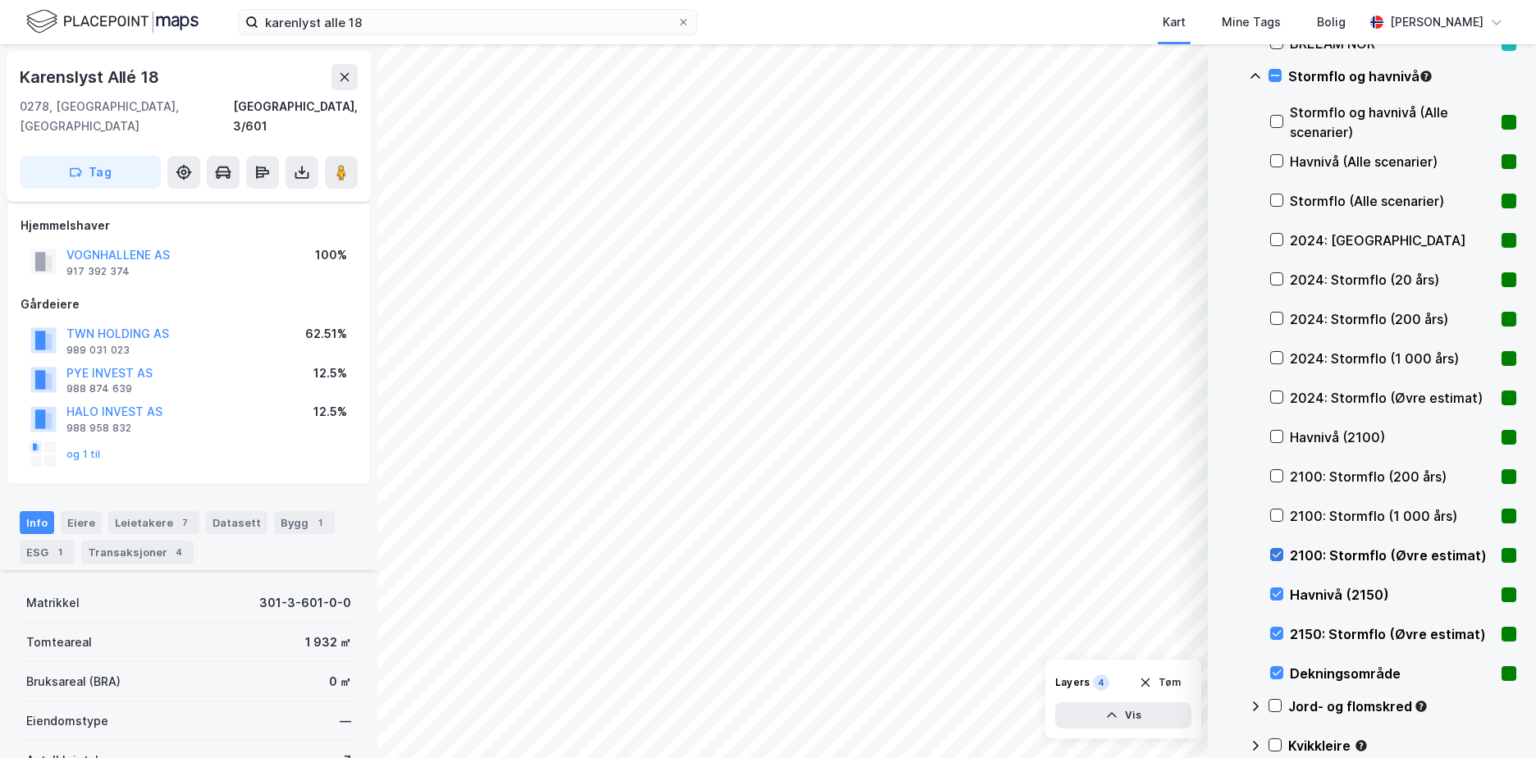
click at [1273, 556] on icon at bounding box center [1276, 554] width 11 height 11
click at [1279, 591] on icon at bounding box center [1276, 593] width 11 height 11
click at [1279, 635] on icon at bounding box center [1276, 633] width 11 height 11
click at [1279, 673] on icon at bounding box center [1277, 673] width 9 height 6
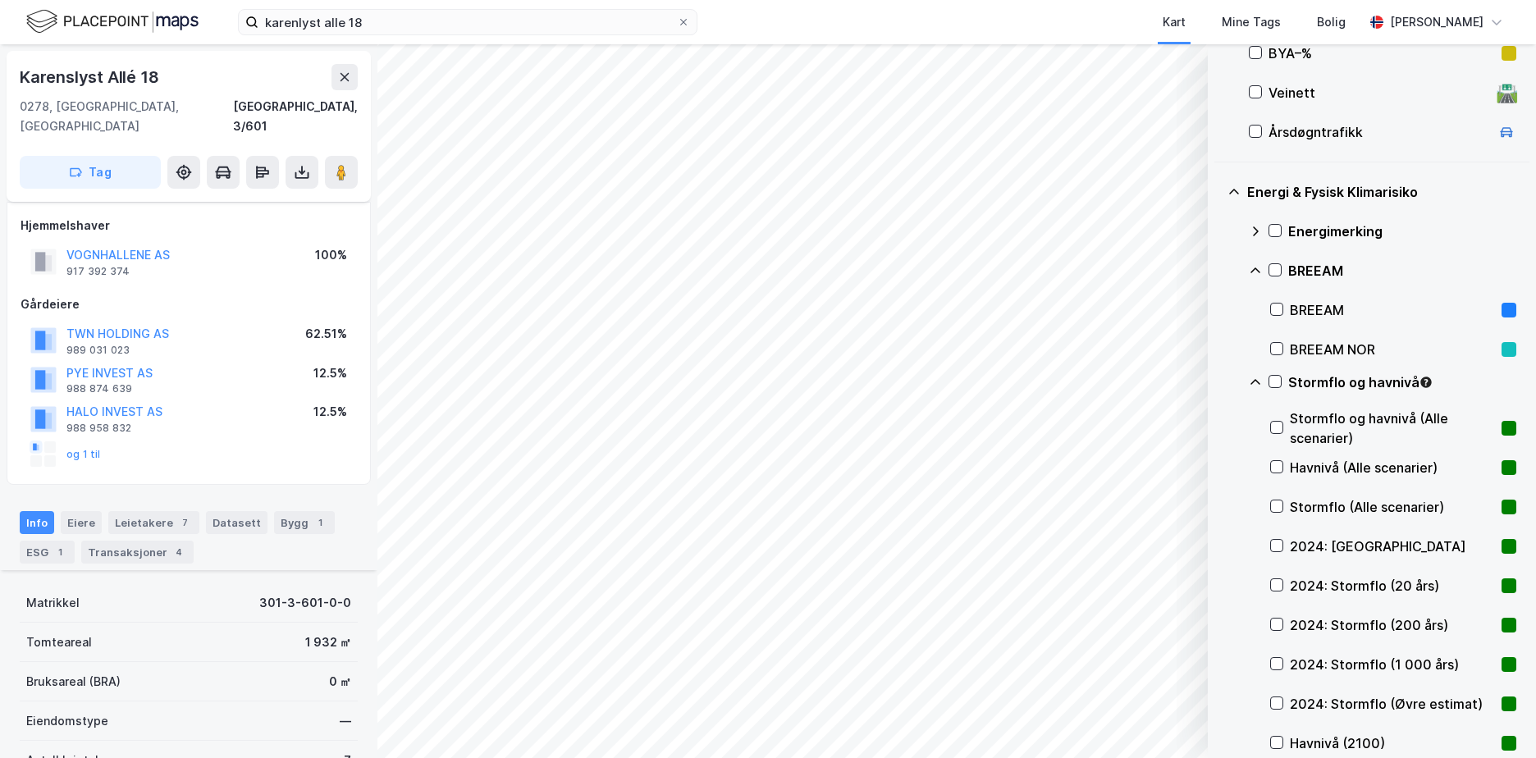
scroll to position [479, 0]
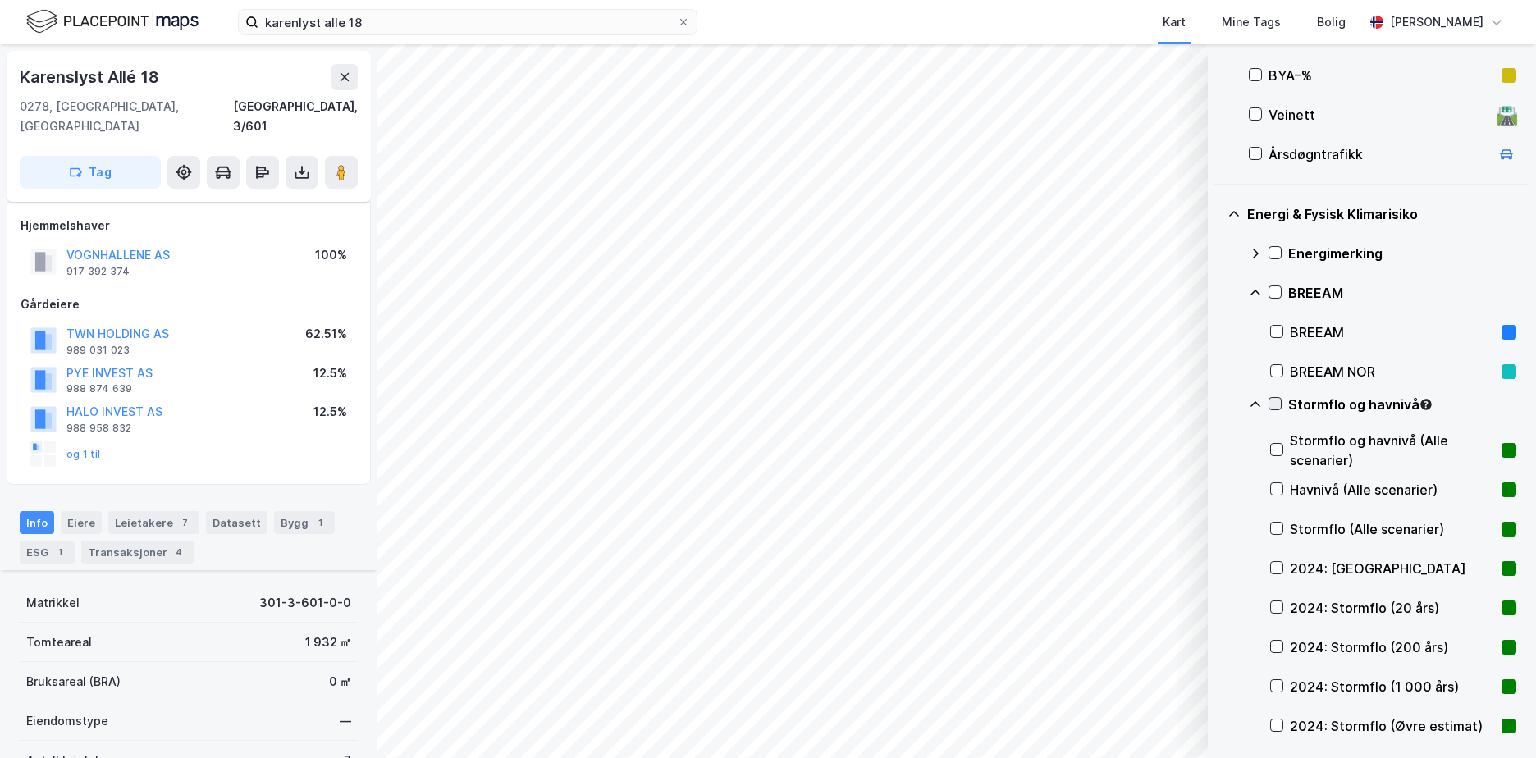
click at [1277, 405] on icon at bounding box center [1275, 403] width 11 height 11
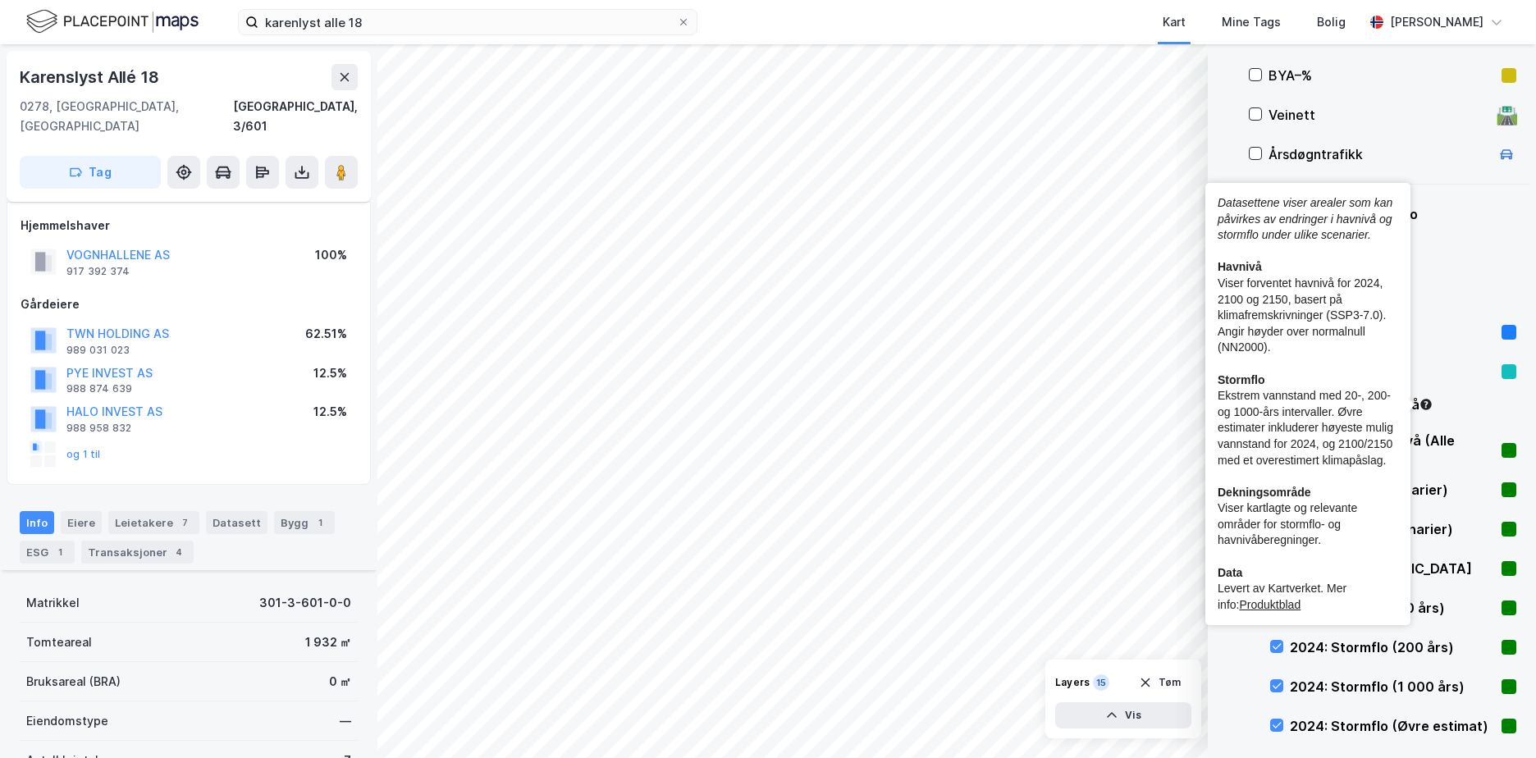
click at [1425, 399] on icon "Tooltip anchor" at bounding box center [1426, 404] width 13 height 13
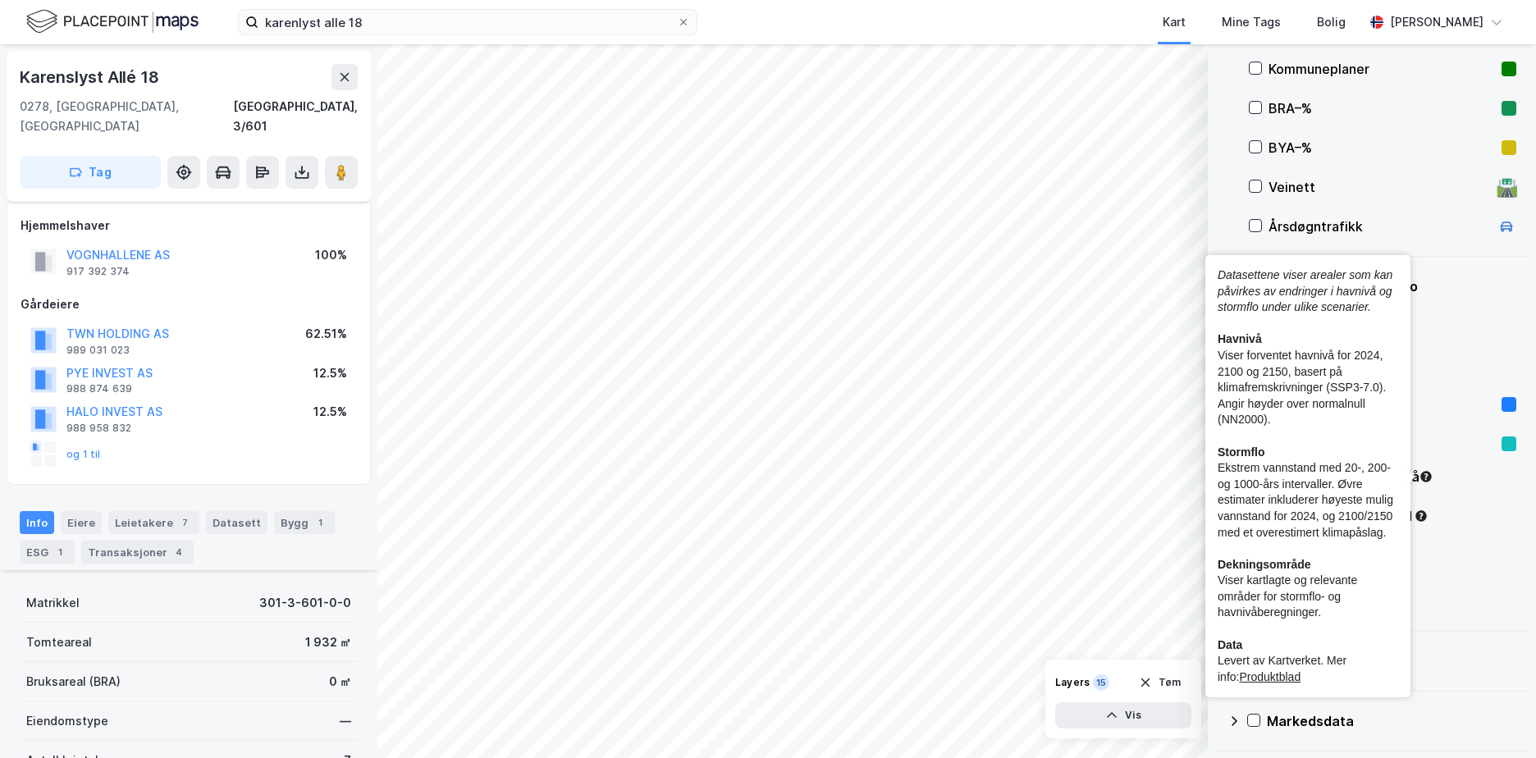
scroll to position [407, 0]
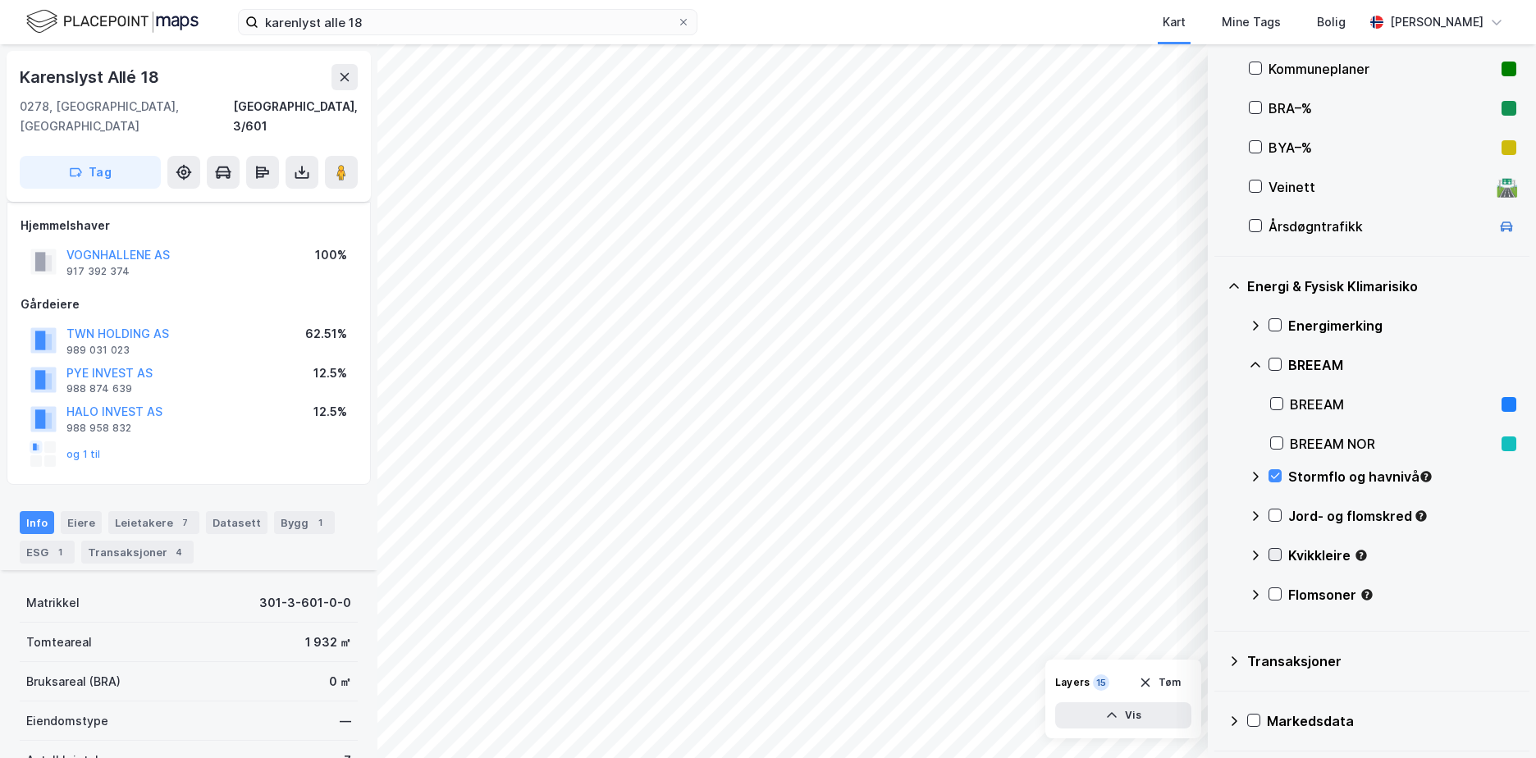
click at [1278, 555] on icon at bounding box center [1275, 555] width 9 height 6
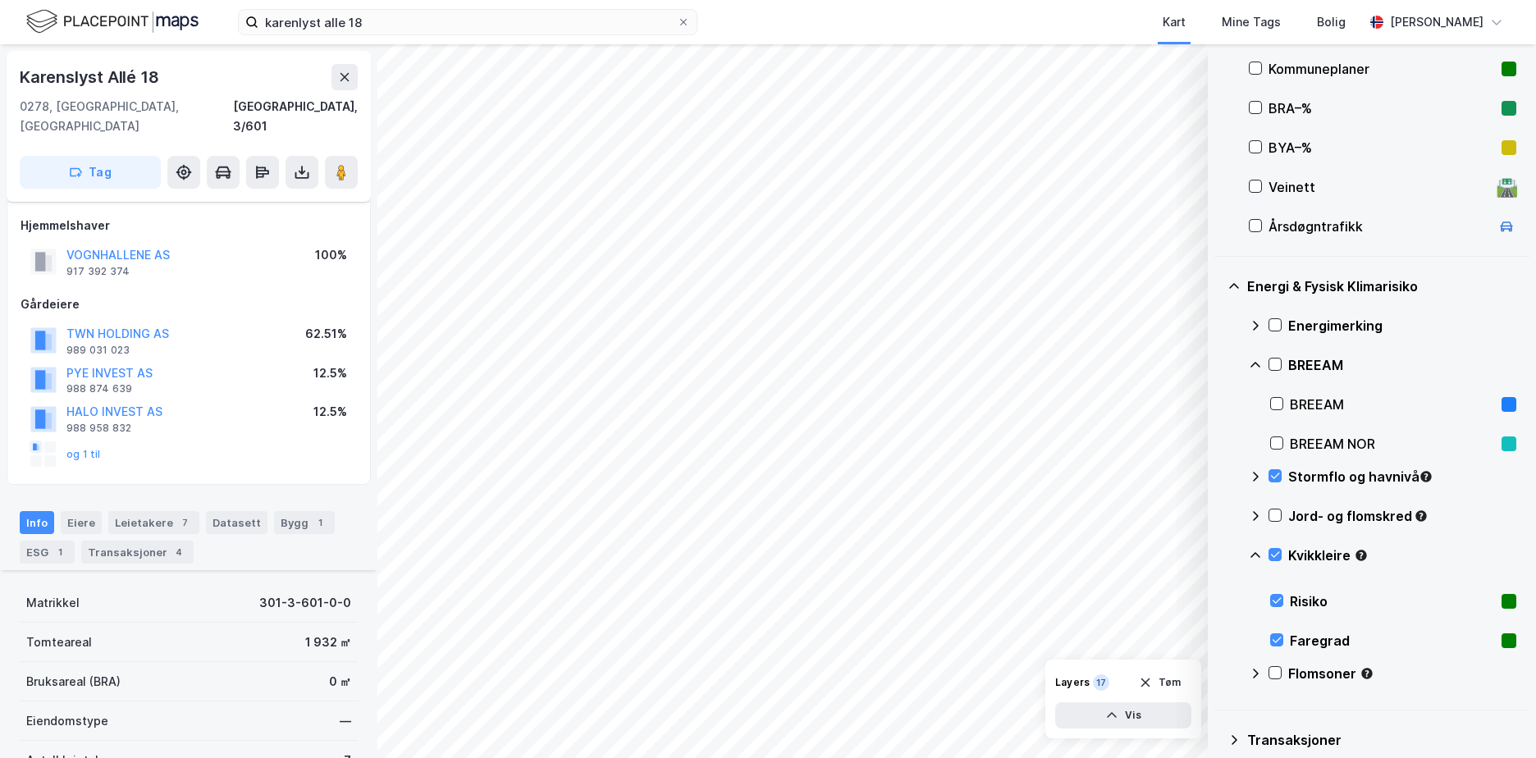
click at [1269, 469] on div "Stormflo og havnivå" at bounding box center [1383, 483] width 268 height 39
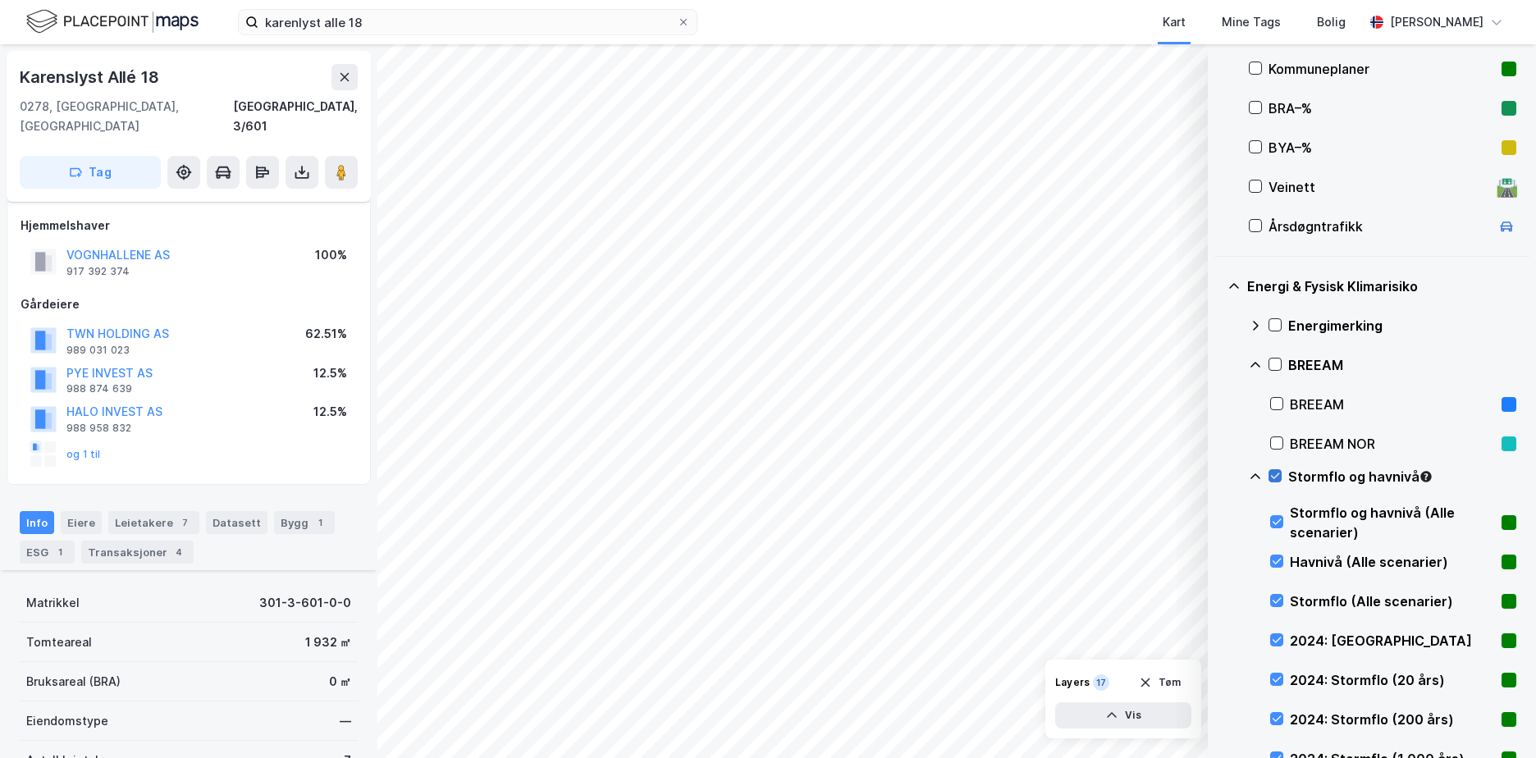
click at [1276, 476] on icon at bounding box center [1275, 475] width 11 height 11
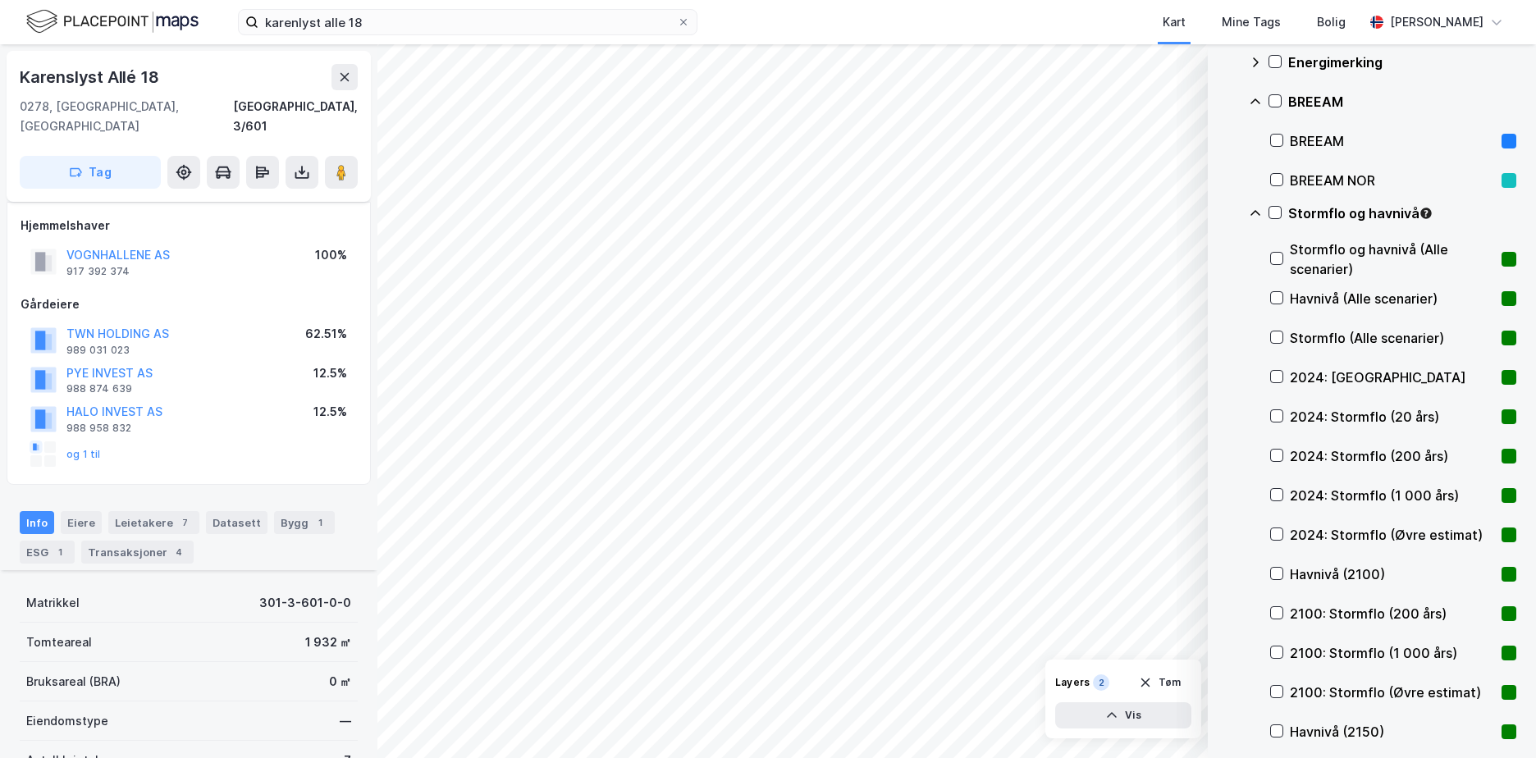
scroll to position [735, 0]
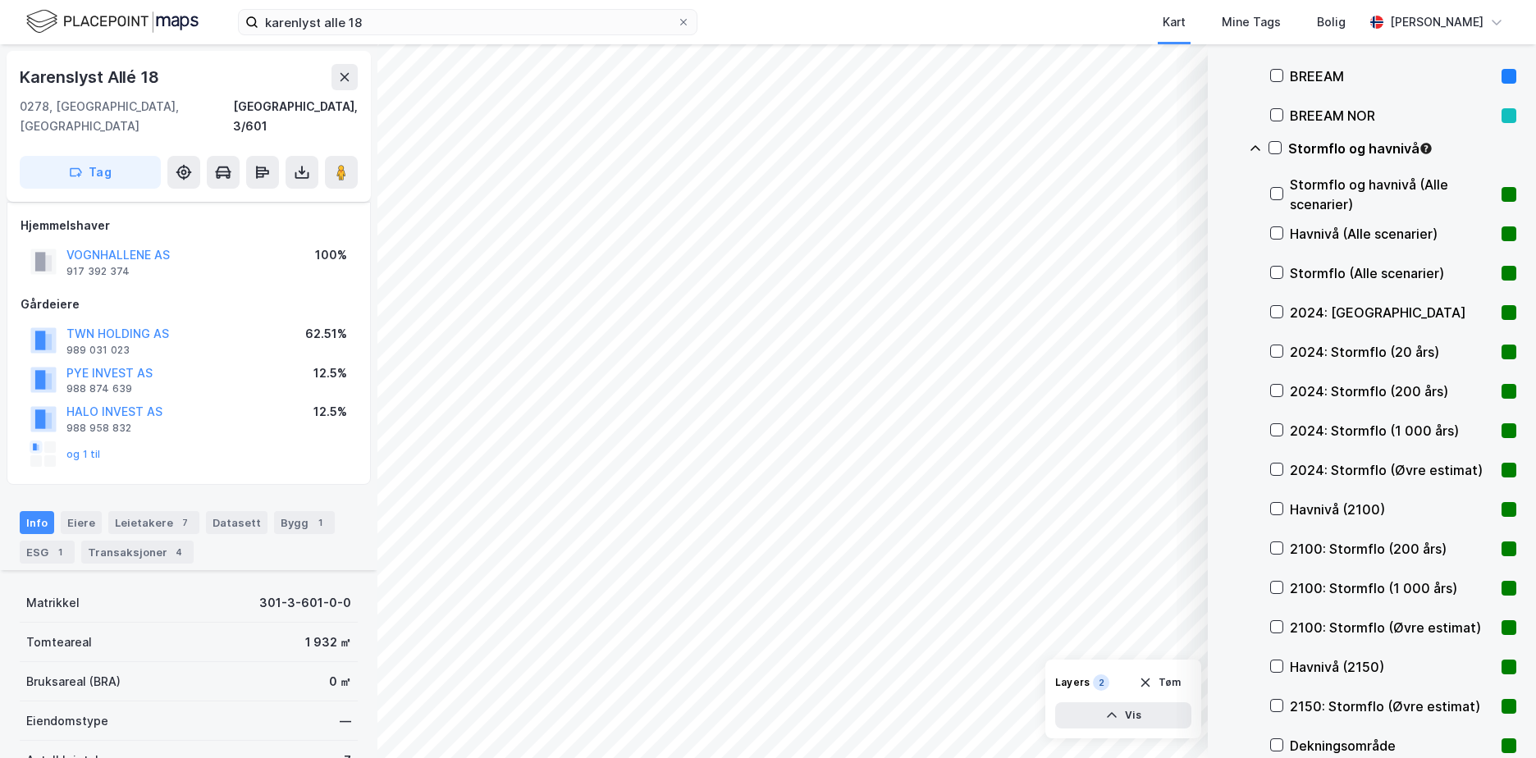
click at [1260, 147] on icon at bounding box center [1255, 148] width 13 height 13
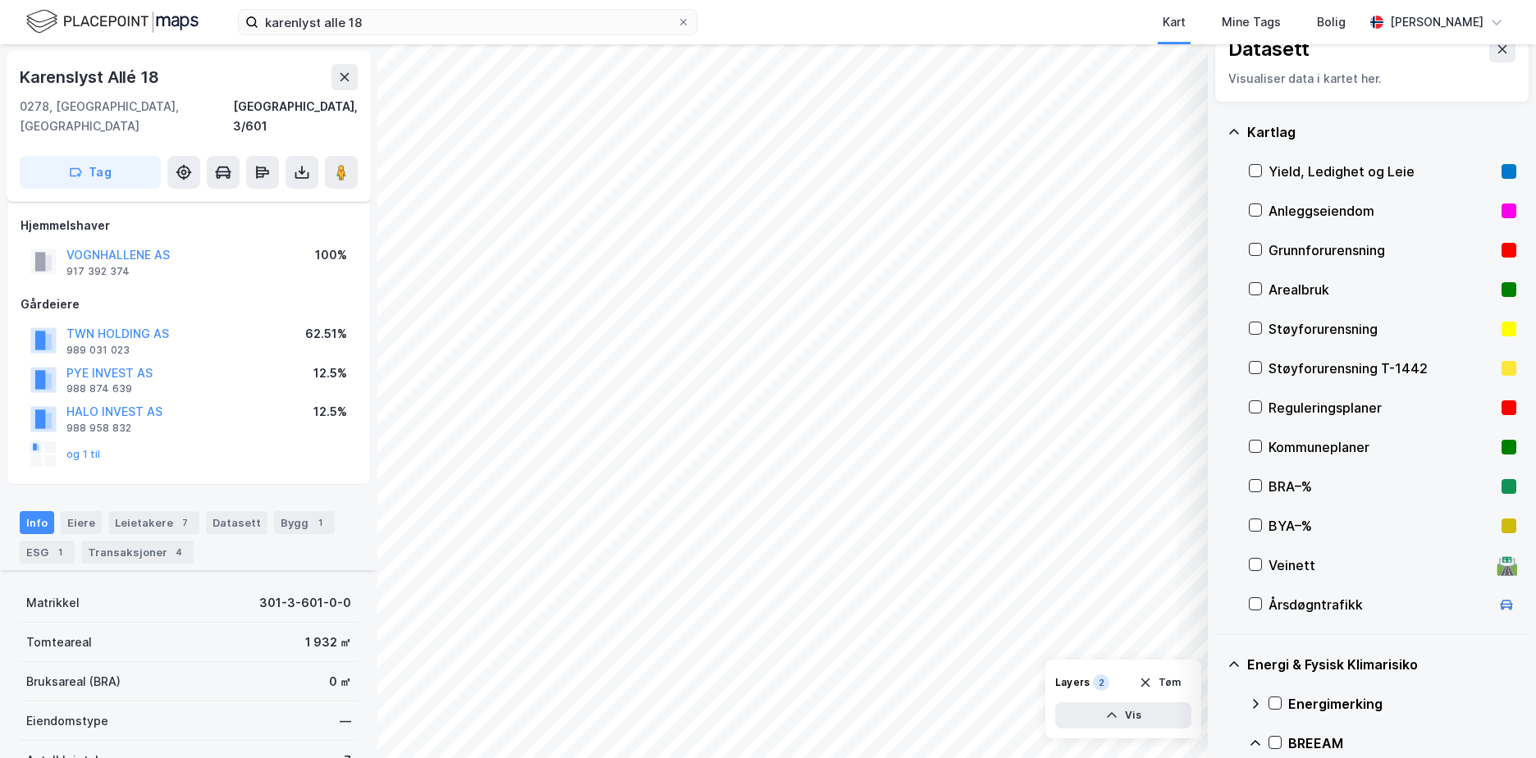
scroll to position [0, 0]
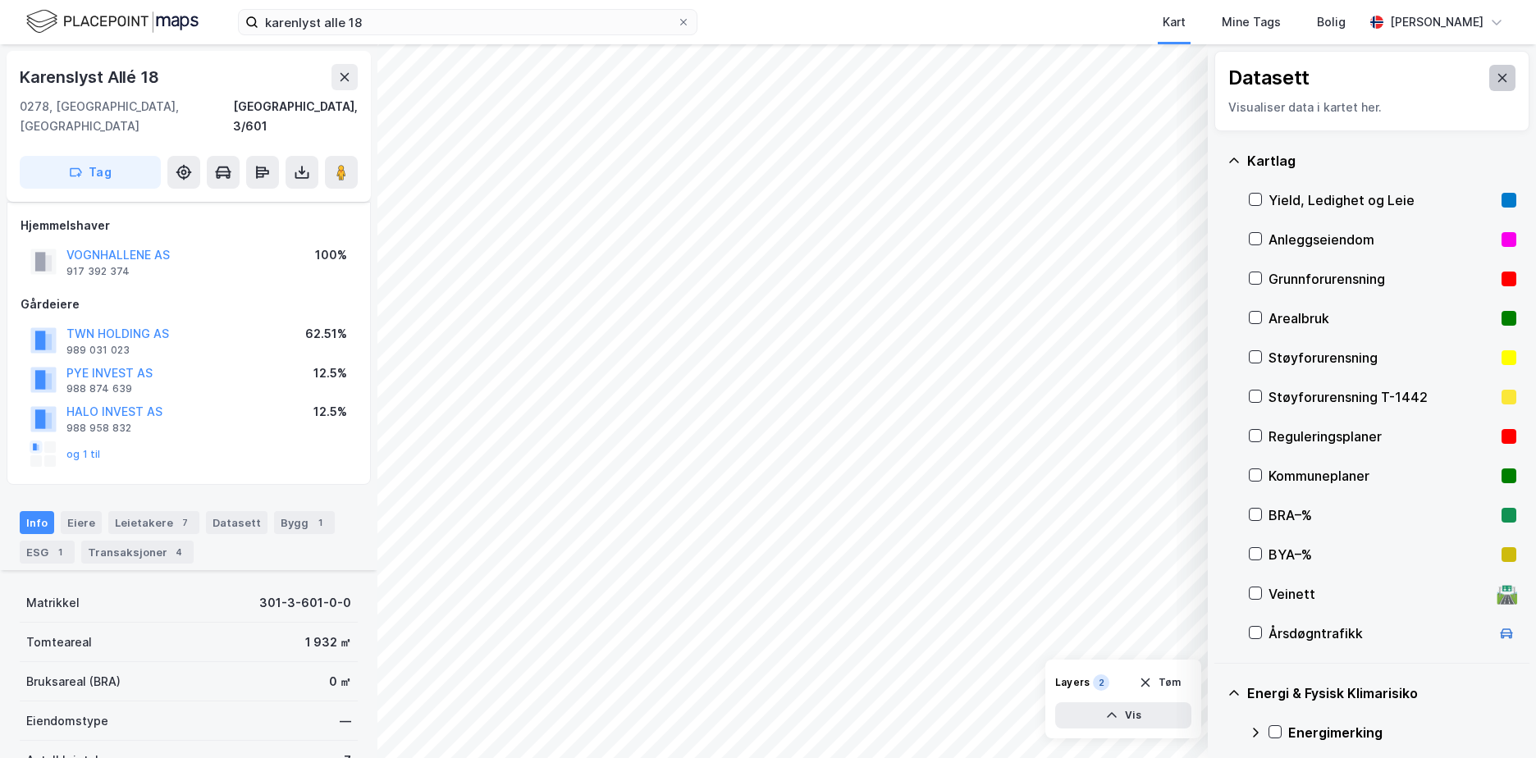
click at [1496, 76] on icon at bounding box center [1502, 77] width 13 height 13
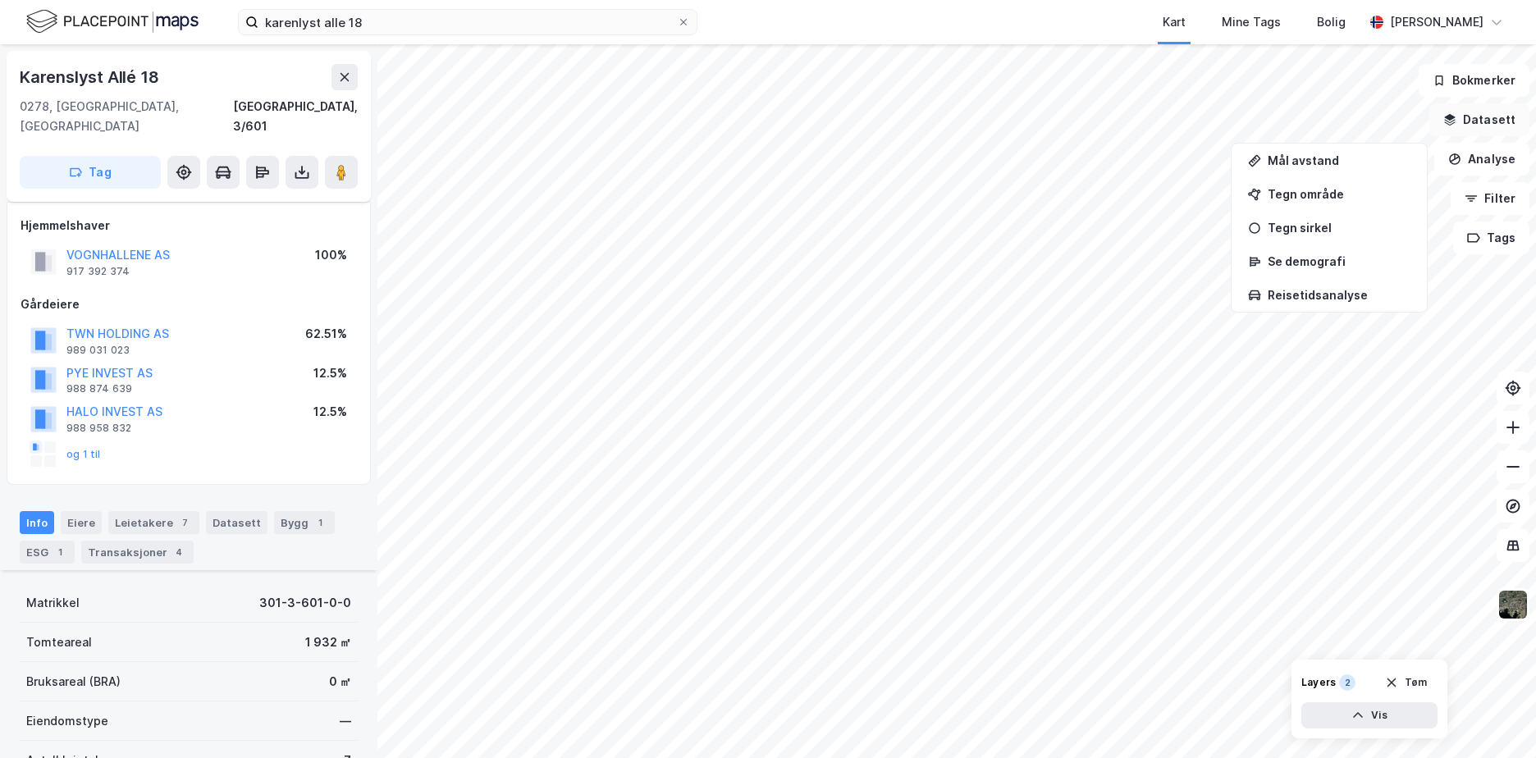
click at [1482, 117] on button "Datasett" at bounding box center [1480, 119] width 100 height 33
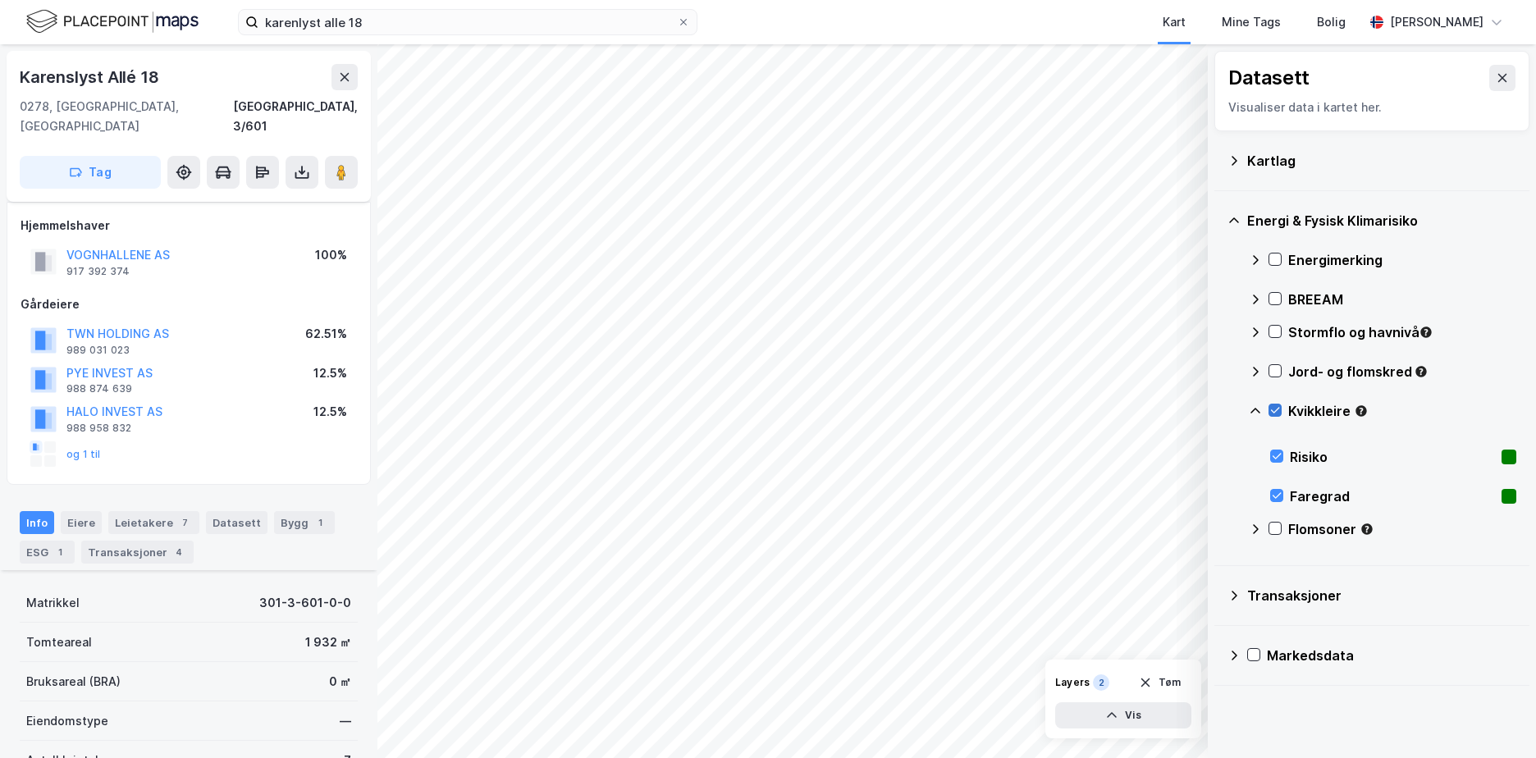
click at [1272, 414] on icon at bounding box center [1275, 410] width 11 height 11
click at [1234, 158] on icon at bounding box center [1235, 160] width 6 height 9
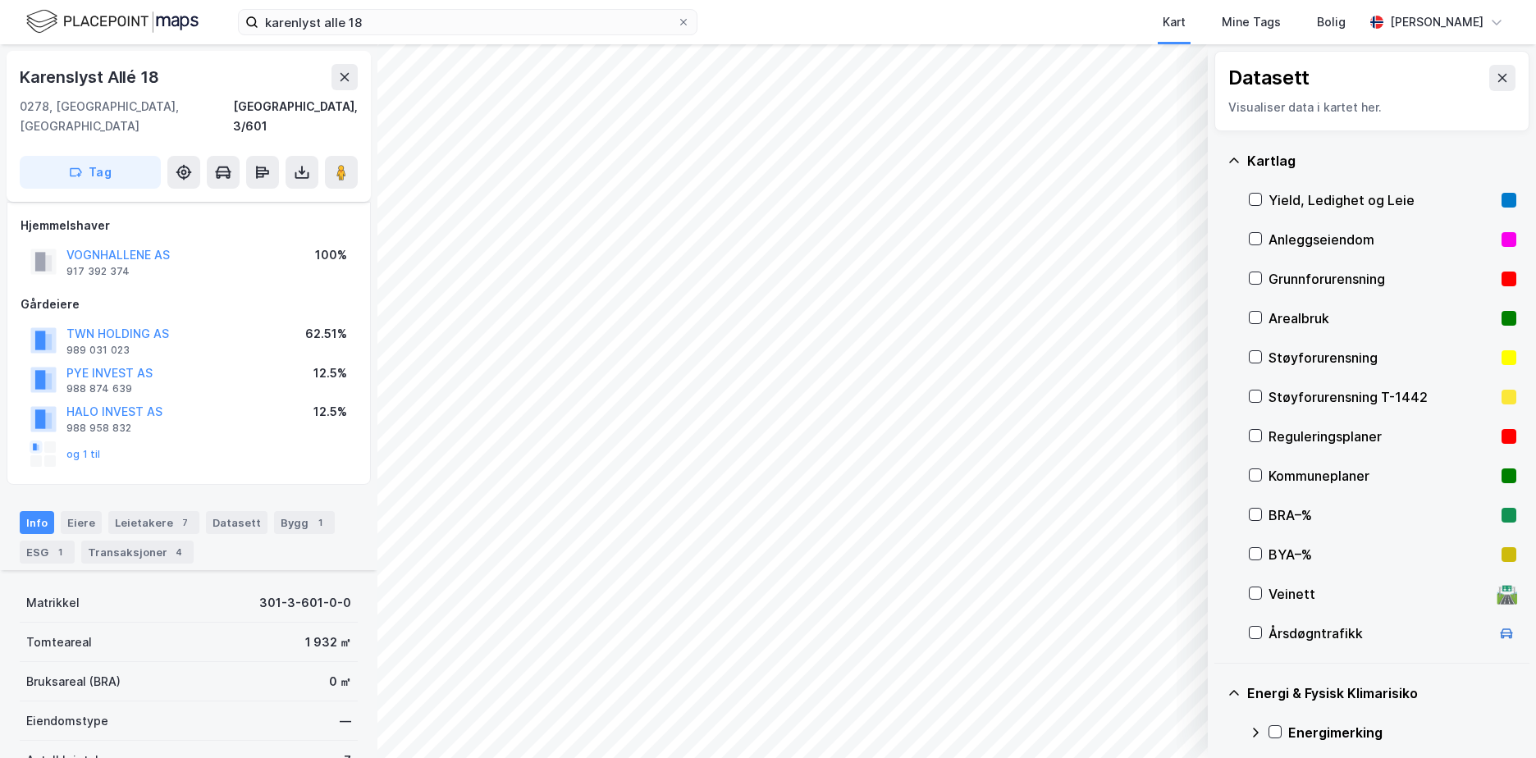
click at [1263, 273] on div "Grunnforurensning" at bounding box center [1383, 278] width 268 height 39
click at [1258, 276] on icon at bounding box center [1255, 277] width 11 height 11
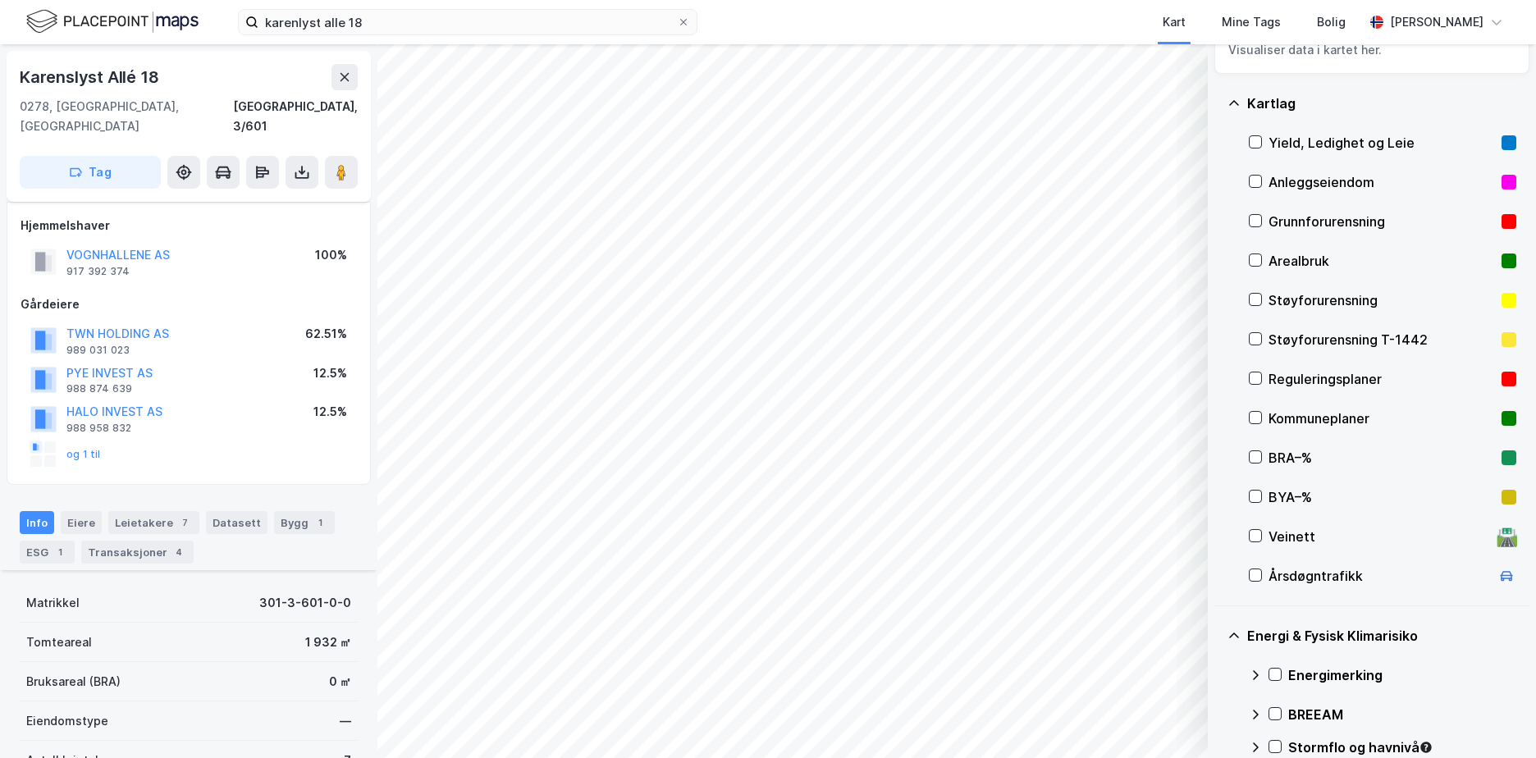
scroll to position [82, 0]
